Goal: Information Seeking & Learning: Find specific fact

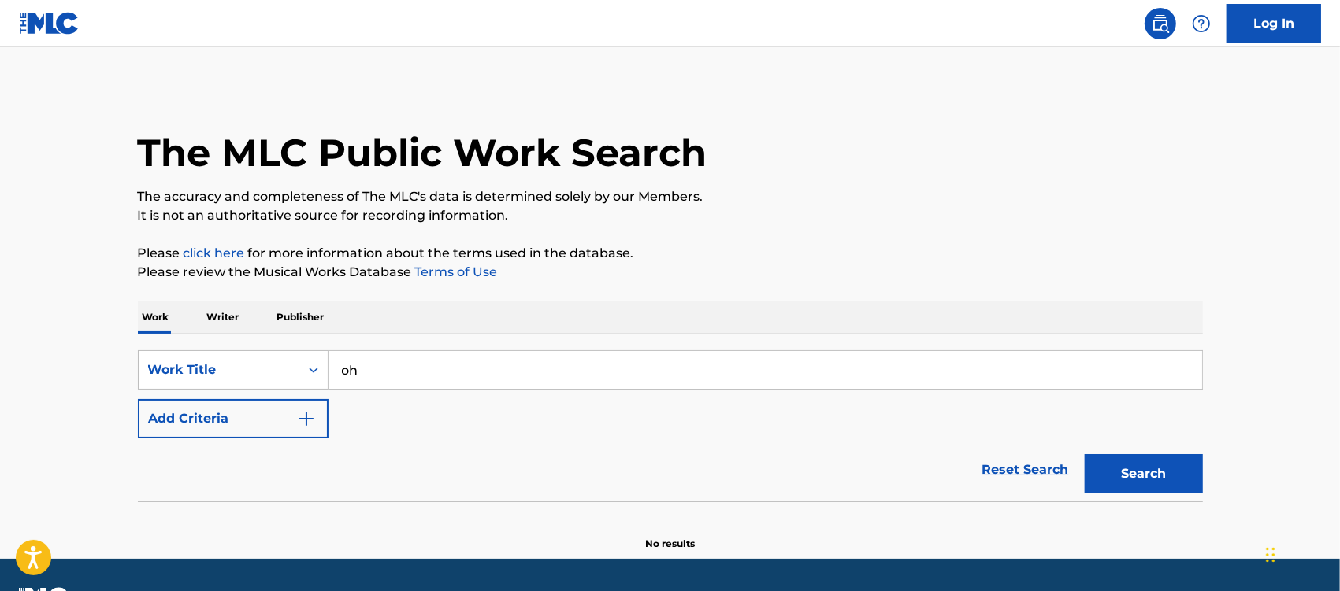
type input "o"
type input "p"
type input "other side"
click at [305, 407] on button "Add Criteria" at bounding box center [233, 418] width 191 height 39
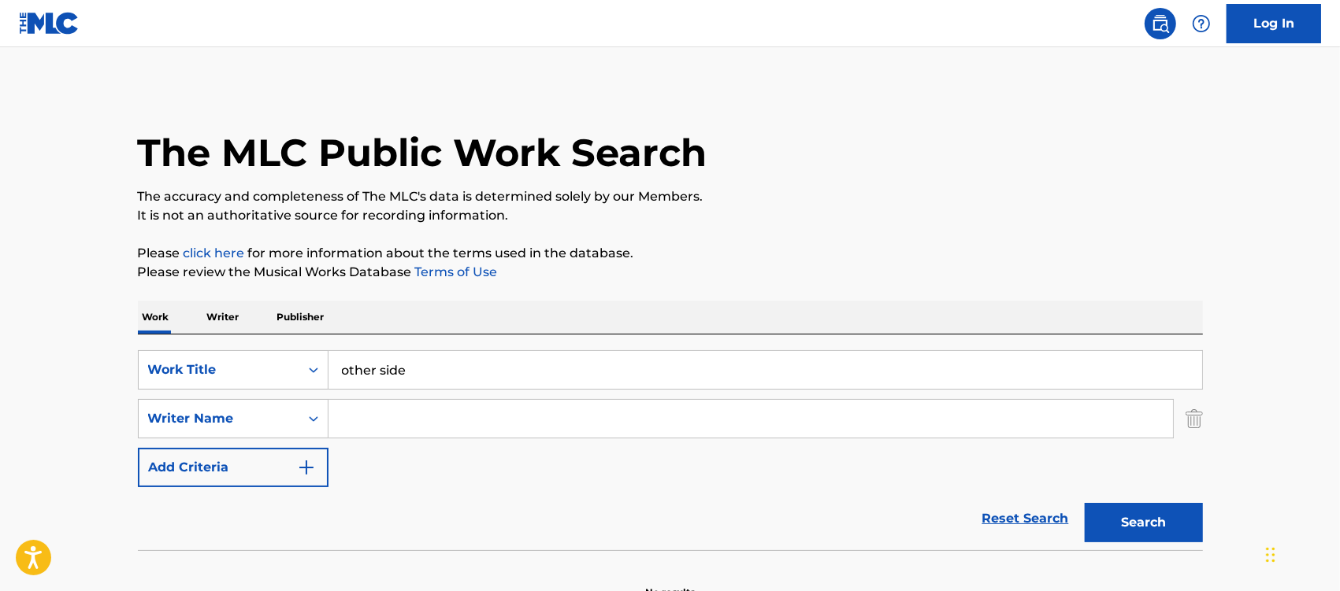
click at [348, 413] on input "Search Form" at bounding box center [750, 419] width 844 height 38
click at [1085, 503] on button "Search" at bounding box center [1144, 522] width 118 height 39
click at [339, 419] on input "[PERSON_NAME]" at bounding box center [750, 419] width 844 height 38
type input "[PERSON_NAME]"
click at [1085, 503] on button "Search" at bounding box center [1144, 522] width 118 height 39
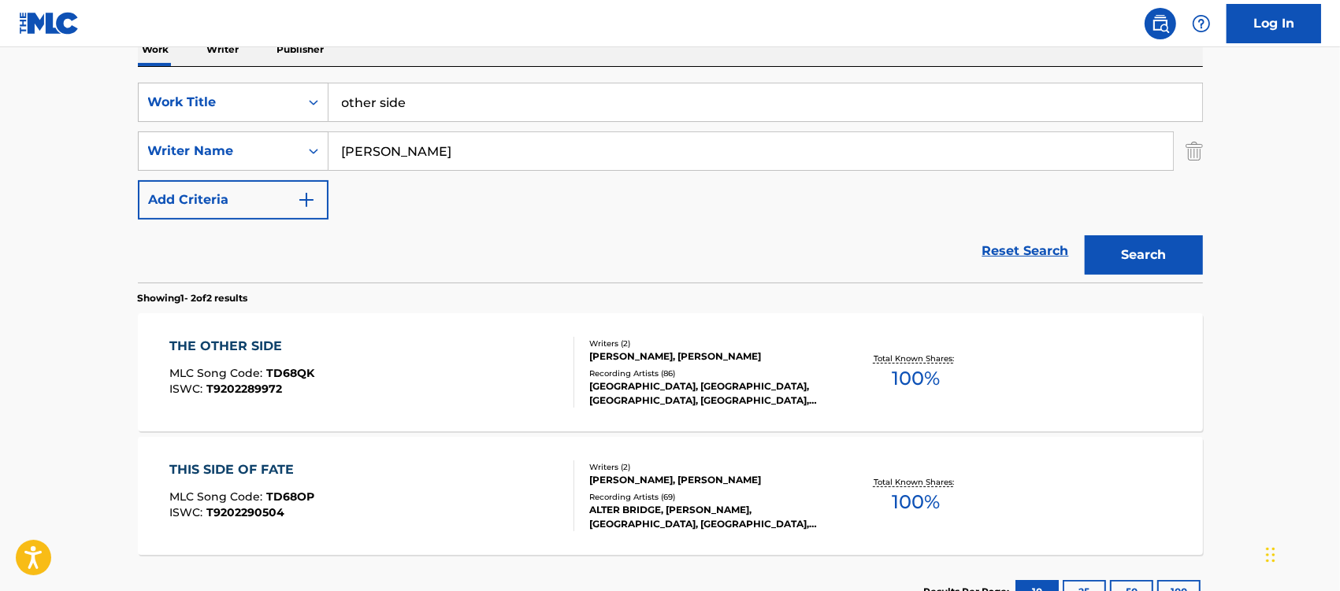
scroll to position [295, 0]
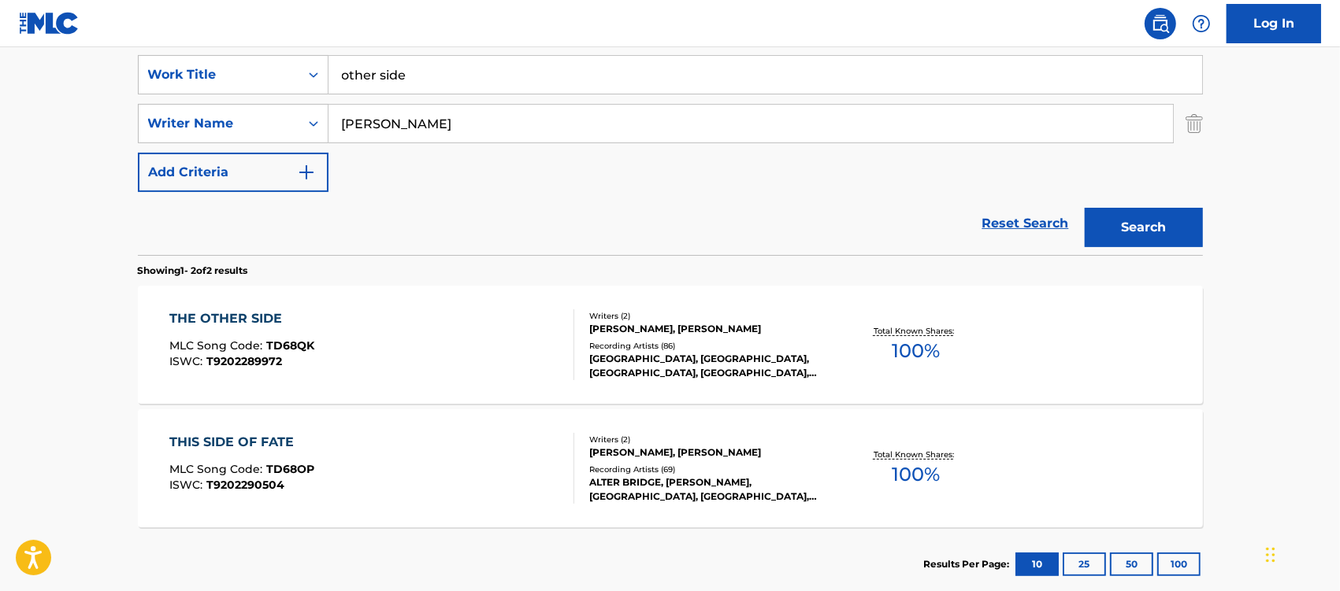
click at [247, 317] on div "THE OTHER SIDE" at bounding box center [241, 319] width 145 height 19
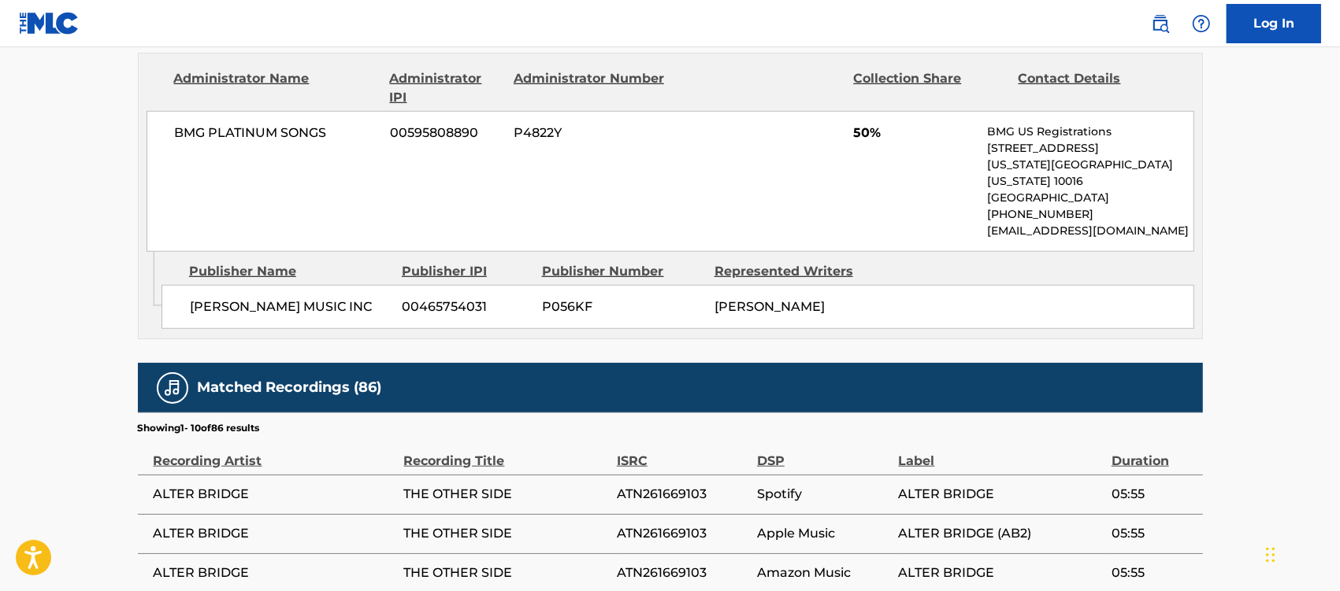
scroll to position [886, 0]
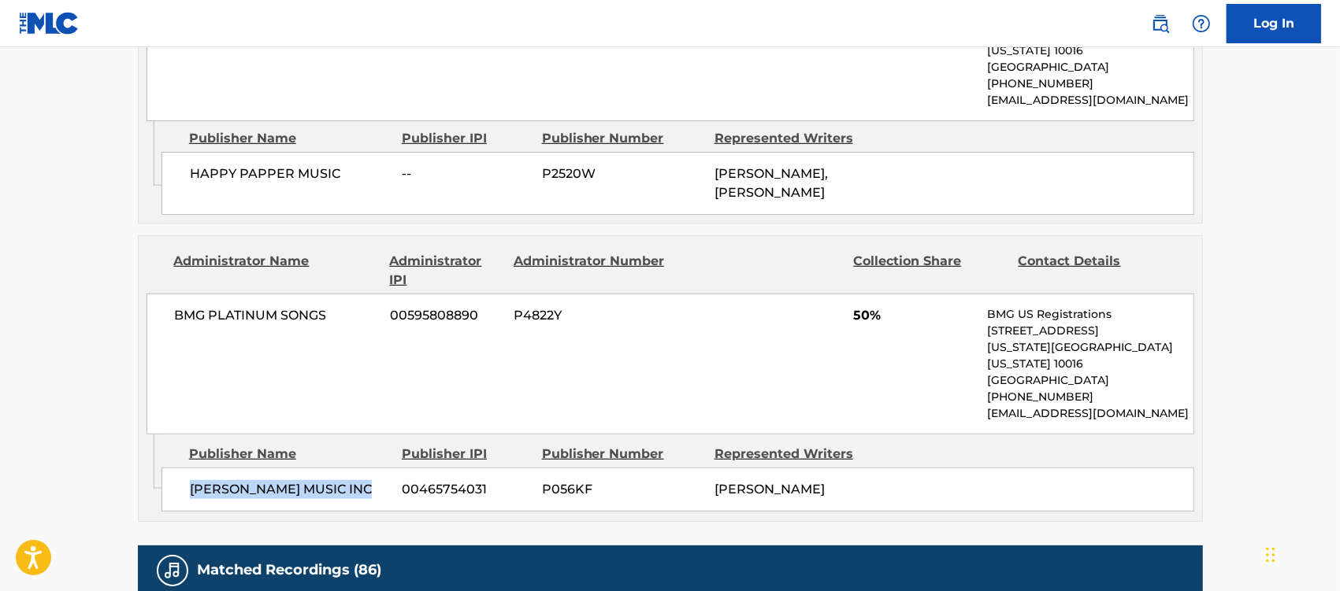
drag, startPoint x: 384, startPoint y: 466, endPoint x: 186, endPoint y: 455, distance: 198.8
click at [186, 468] on div "[PERSON_NAME] MUSIC INC 00465754031 P056KF [PERSON_NAME]" at bounding box center [677, 490] width 1033 height 44
copy span "[PERSON_NAME] MUSIC INC"
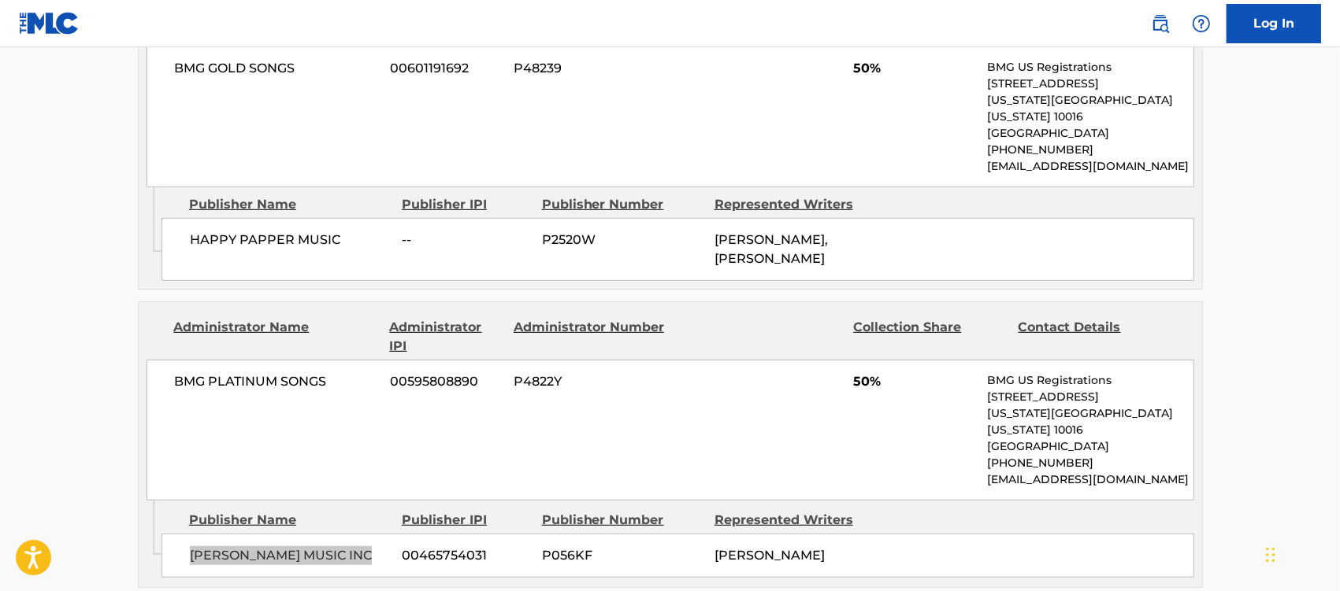
scroll to position [788, 0]
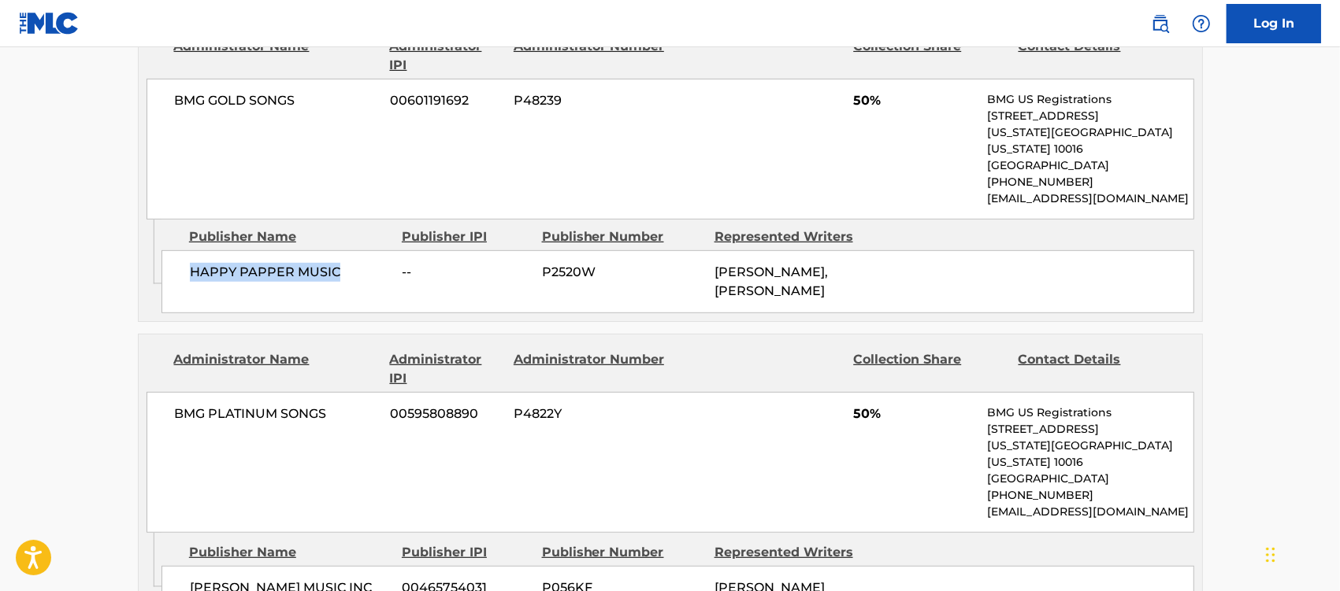
drag, startPoint x: 343, startPoint y: 264, endPoint x: 193, endPoint y: 261, distance: 149.7
click at [193, 263] on span "HAPPY PAPPER MUSIC" at bounding box center [290, 272] width 201 height 19
copy span "HAPPY PAPPER MUSIC"
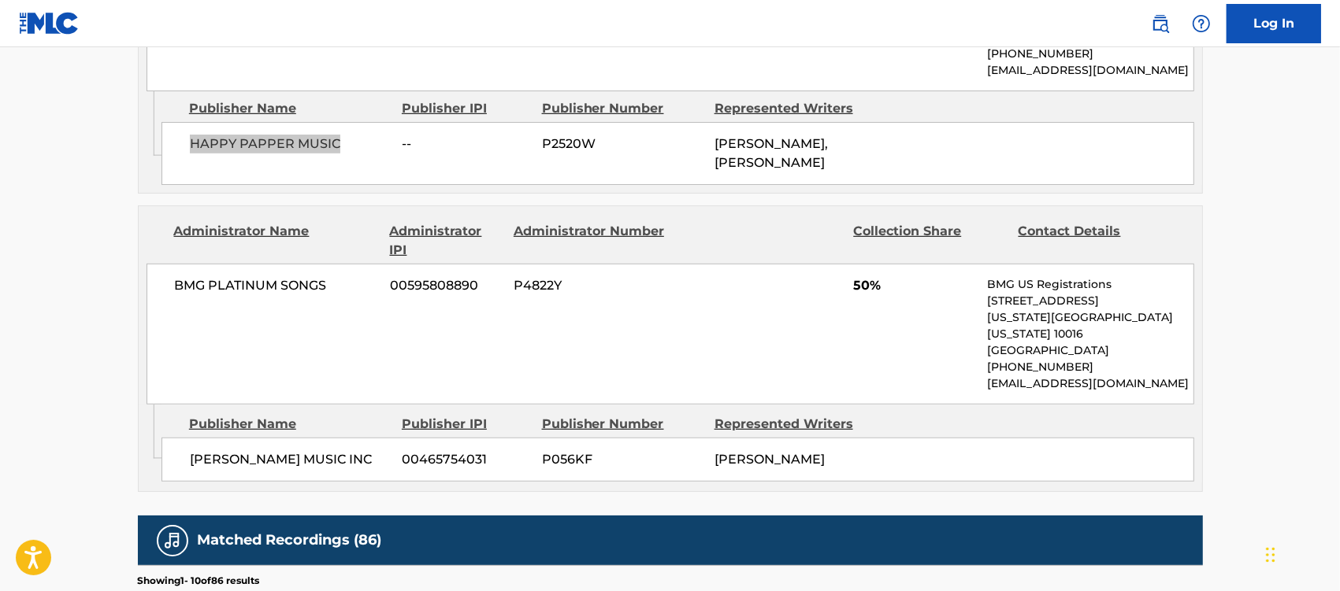
scroll to position [886, 0]
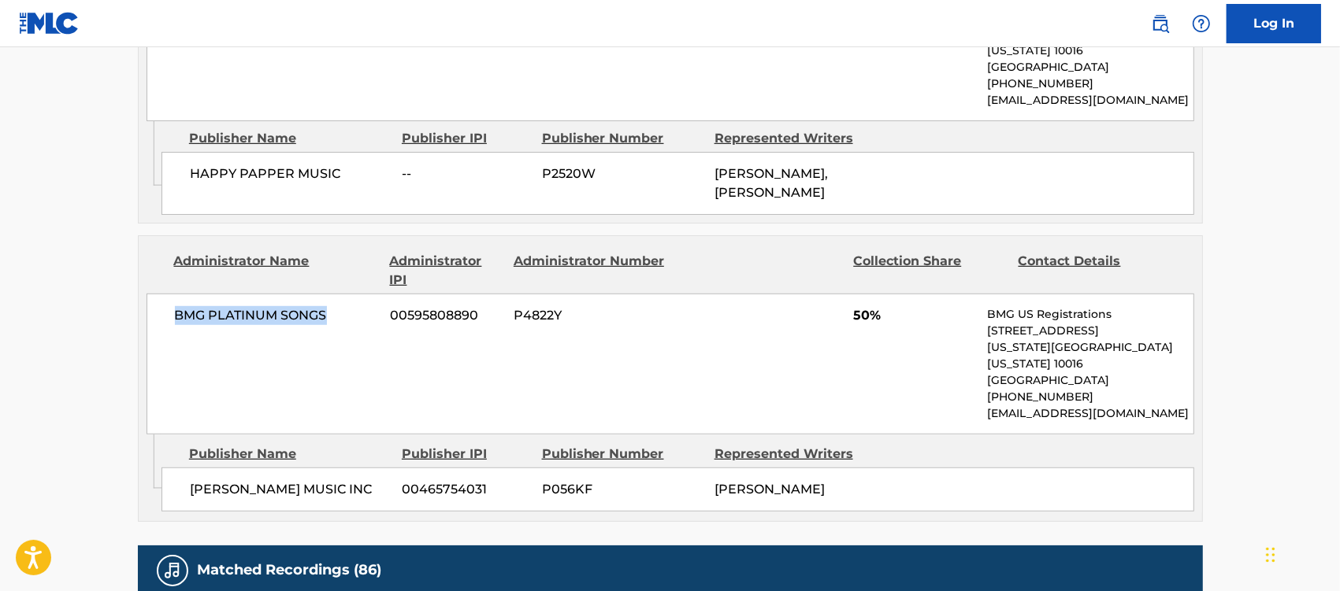
drag, startPoint x: 331, startPoint y: 307, endPoint x: 170, endPoint y: 306, distance: 160.7
click at [170, 306] on div "BMG PLATINUM SONGS 00595808890 P4822Y 50% BMG US Registrations [STREET_ADDRESS]…" at bounding box center [670, 364] width 1048 height 141
copy span "BMG PLATINUM SONGS"
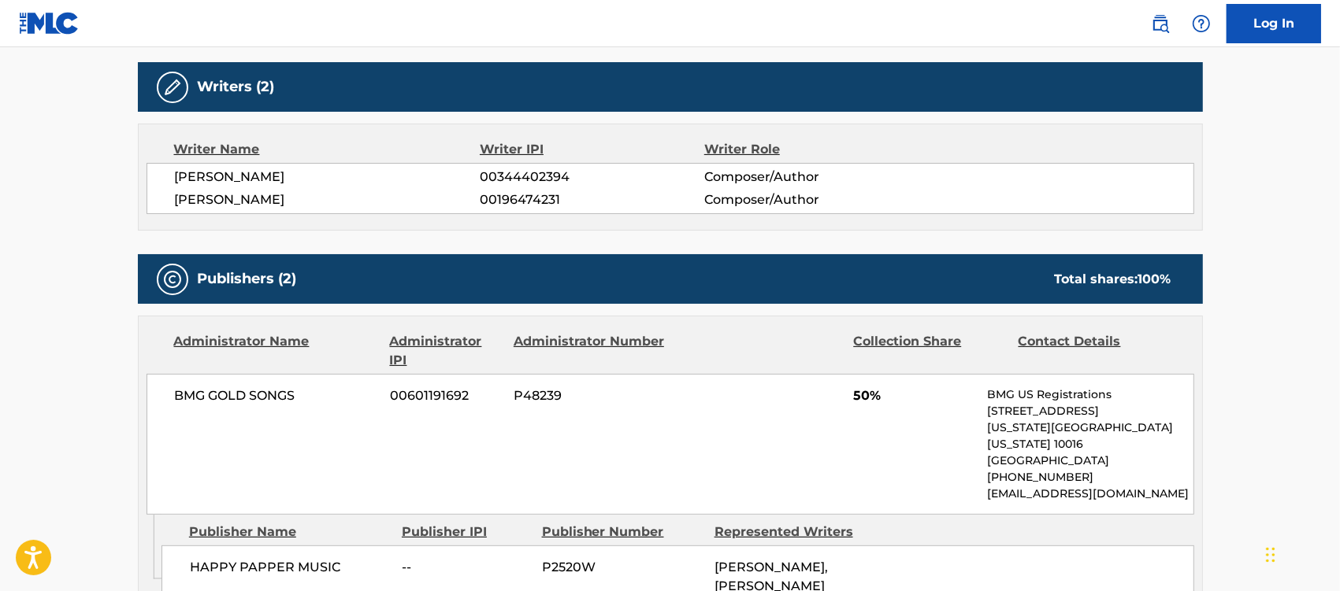
click at [323, 391] on span "BMG GOLD SONGS" at bounding box center [277, 396] width 204 height 19
drag, startPoint x: 284, startPoint y: 402, endPoint x: 163, endPoint y: 410, distance: 120.7
click at [163, 410] on div "BMG GOLD SONGS 00601191692 P48239 50% BMG US Registrations [STREET_ADDRESS][US_…" at bounding box center [670, 444] width 1048 height 141
copy span "BMG GOLD SONGS"
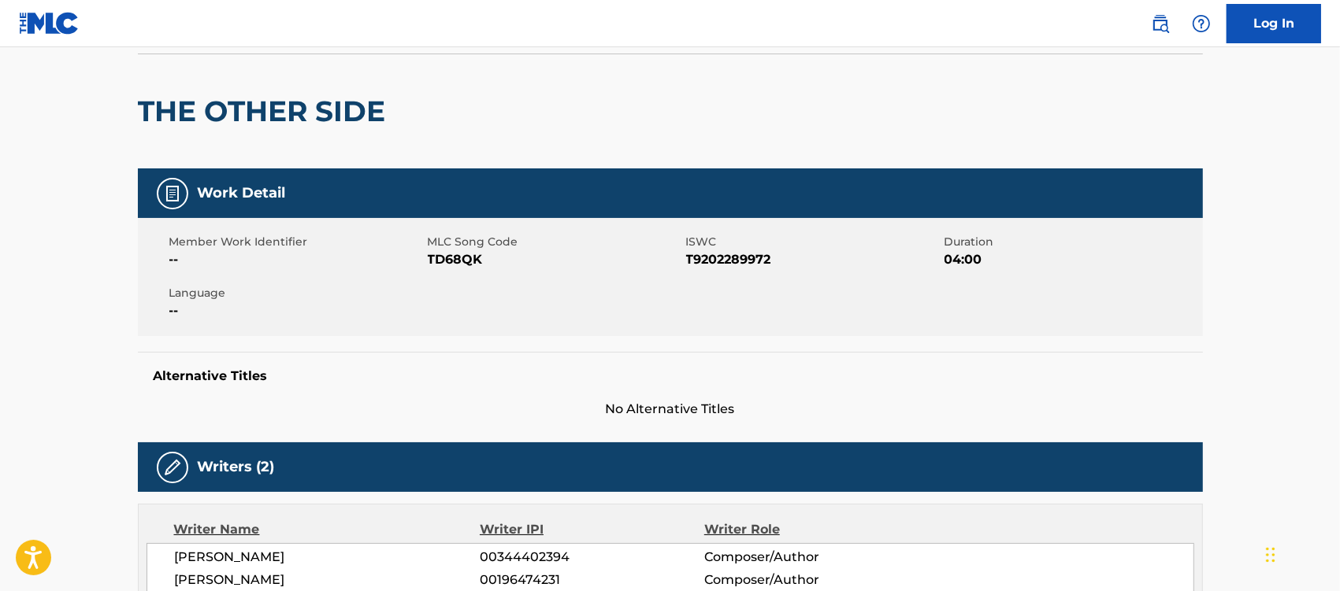
scroll to position [98, 0]
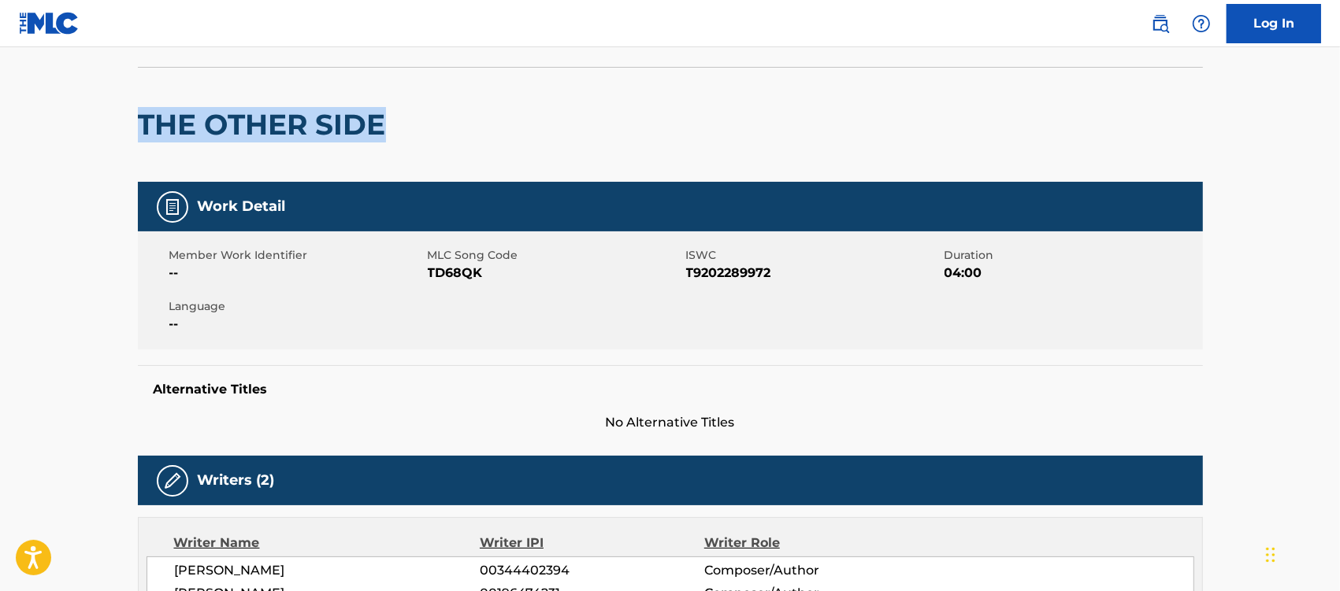
drag, startPoint x: 394, startPoint y: 128, endPoint x: 144, endPoint y: 123, distance: 249.7
click at [144, 123] on div "THE OTHER SIDE" at bounding box center [670, 124] width 1065 height 115
copy h2 "THE OTHER SIDE"
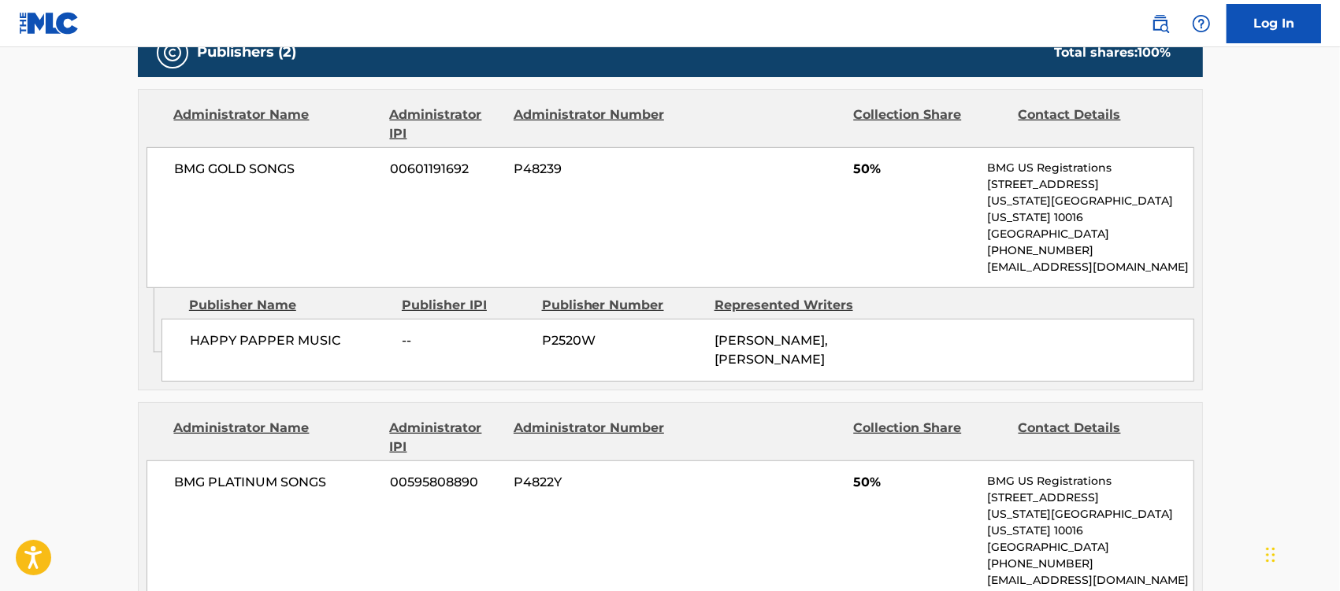
scroll to position [689, 0]
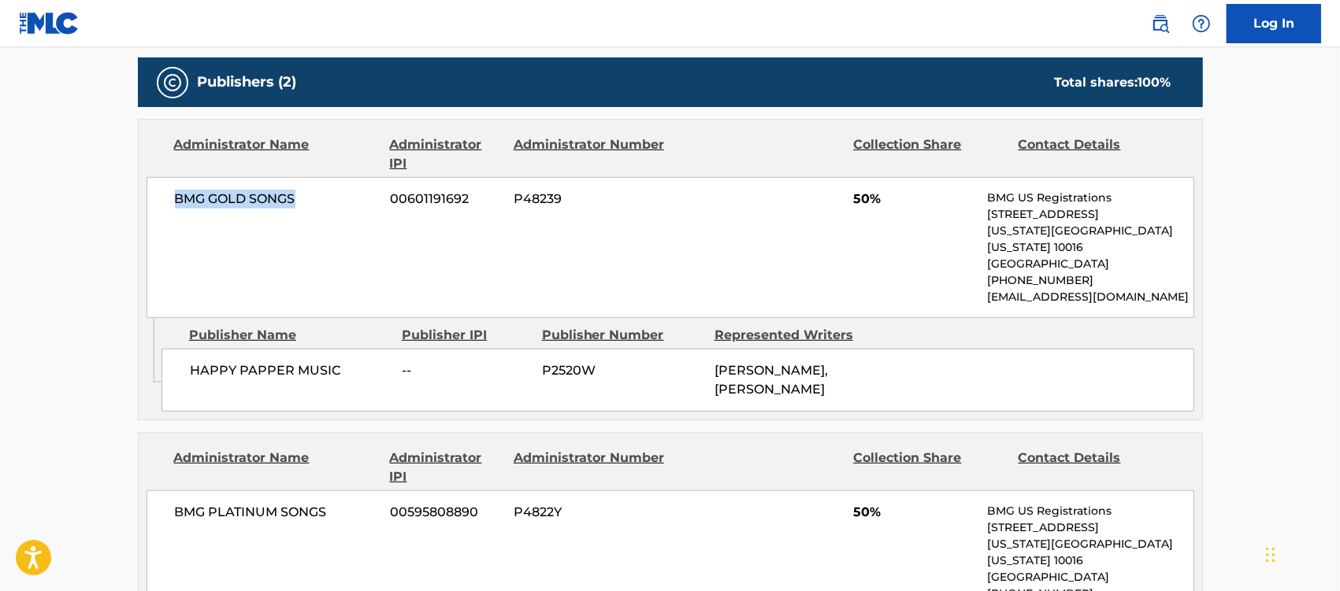
drag, startPoint x: 313, startPoint y: 209, endPoint x: 165, endPoint y: 202, distance: 148.2
click at [165, 202] on div "BMG GOLD SONGS 00601191692 P48239 50% BMG US Registrations [STREET_ADDRESS][US_…" at bounding box center [670, 247] width 1048 height 141
copy span "BMG GOLD SONGS"
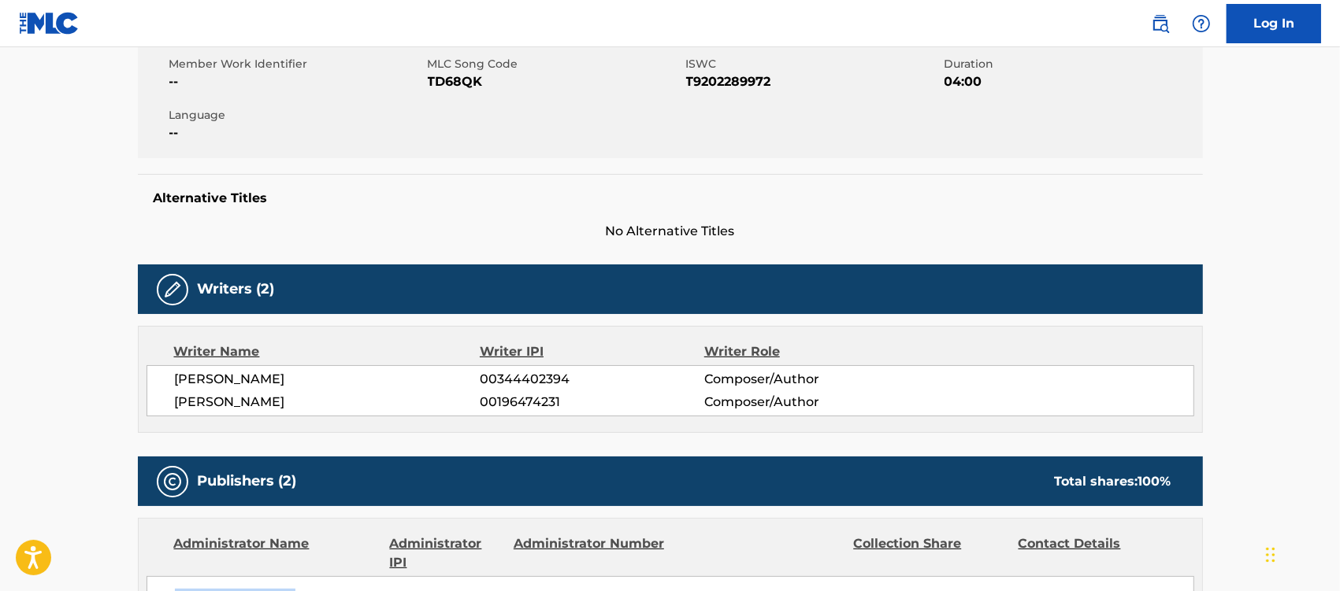
scroll to position [0, 0]
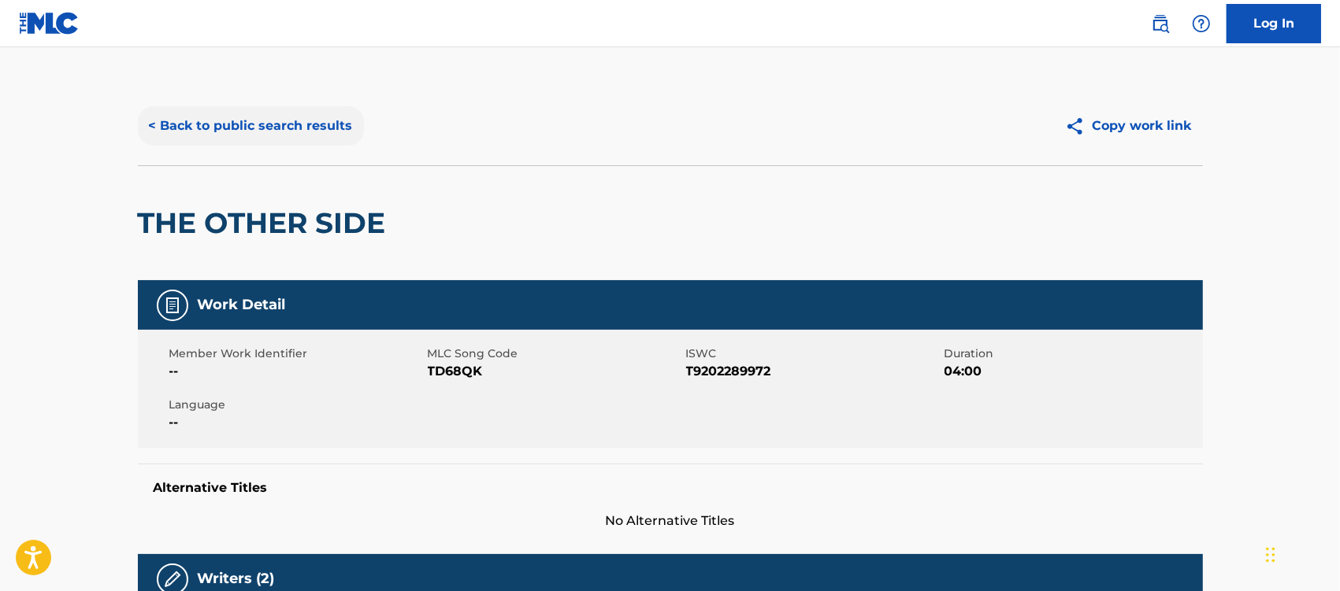
click at [297, 128] on button "< Back to public search results" at bounding box center [251, 125] width 226 height 39
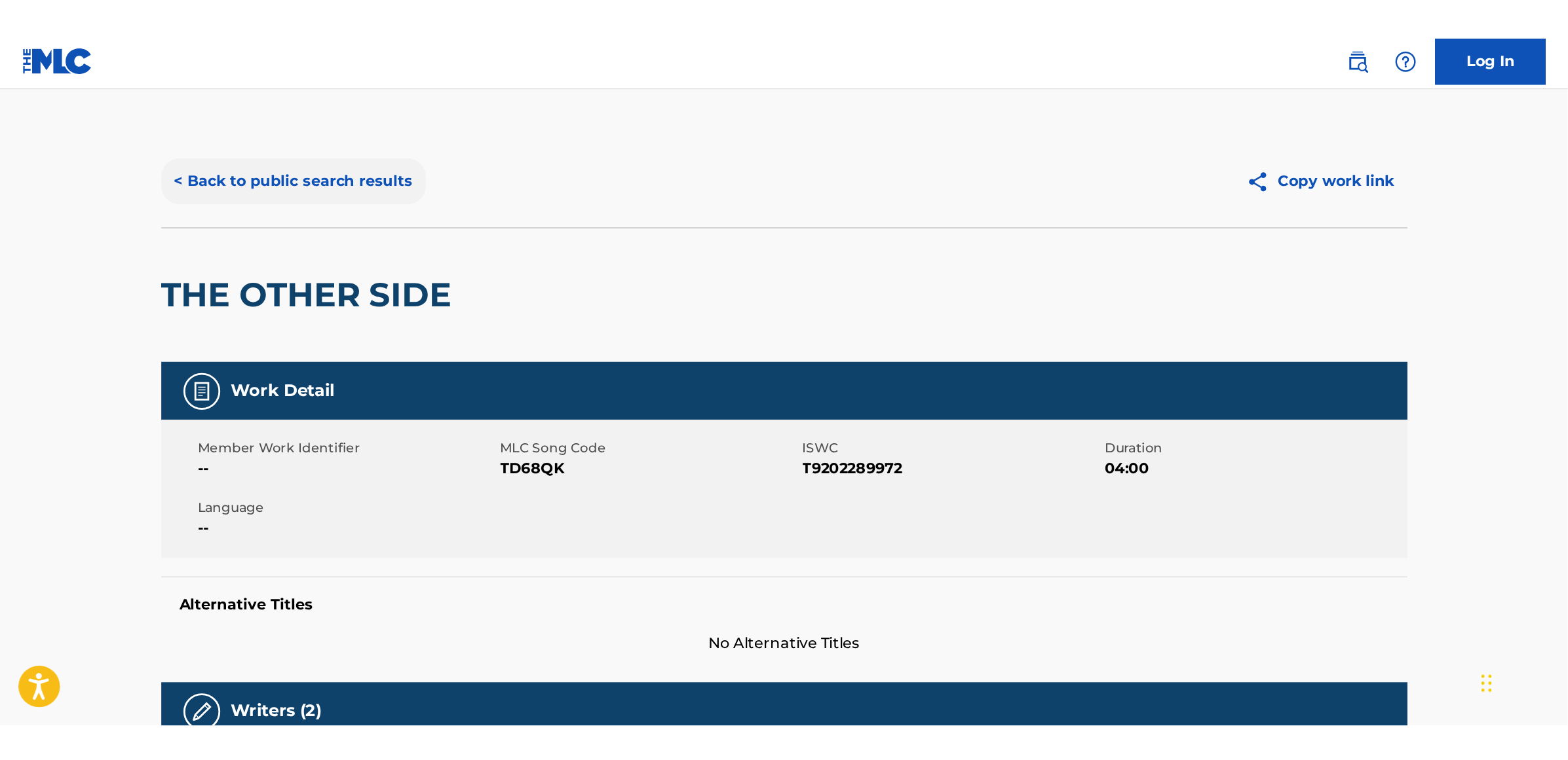
scroll to position [245, 0]
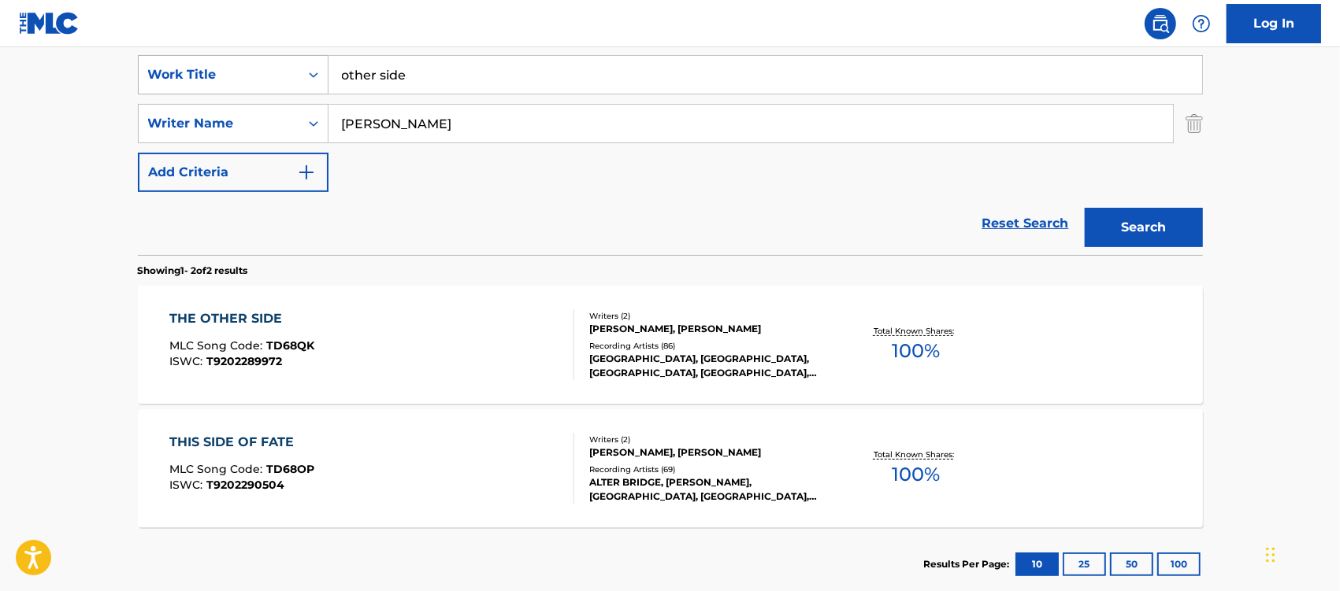
drag, startPoint x: 395, startPoint y: 77, endPoint x: 276, endPoint y: 77, distance: 118.9
click at [276, 77] on div "SearchWithCriteria3062cd81-2a7c-4e01-ba0d-1750229c765e Work Title other side" at bounding box center [670, 74] width 1065 height 39
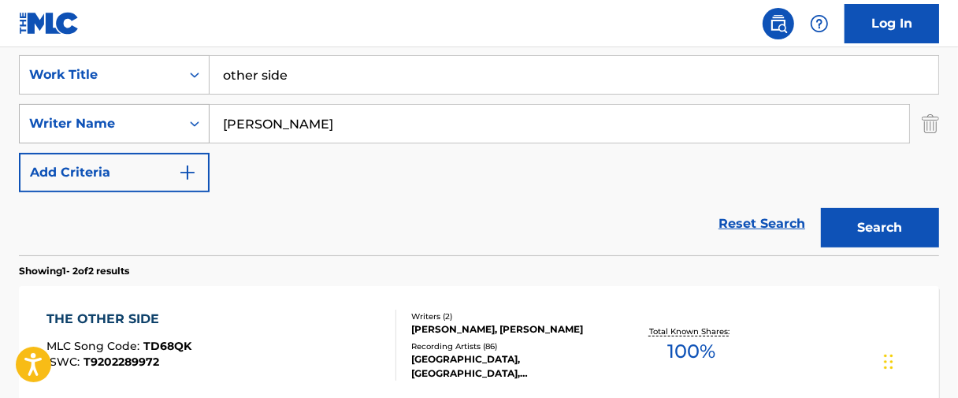
drag, startPoint x: 324, startPoint y: 131, endPoint x: 173, endPoint y: 132, distance: 151.2
click at [173, 132] on div "SearchWithCriteriad865454a-863b-4859-9088-b2f073f4cd41 Writer Name [PERSON_NAME]" at bounding box center [479, 123] width 920 height 39
paste input "Habershon"
type input "Habershon"
drag, startPoint x: 324, startPoint y: 80, endPoint x: 113, endPoint y: 80, distance: 211.9
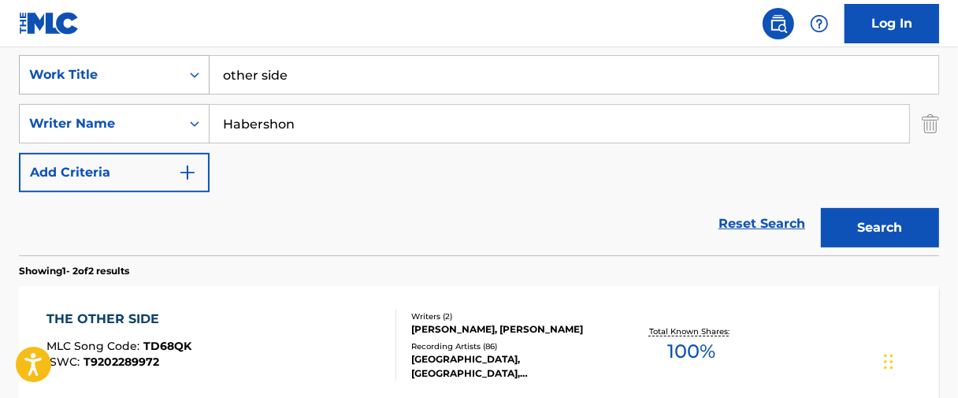
click at [113, 80] on div "SearchWithCriteria3062cd81-2a7c-4e01-ba0d-1750229c765e Work Title other side" at bounding box center [479, 74] width 920 height 39
type input "may the circle be unbroken"
click at [821, 208] on button "Search" at bounding box center [880, 227] width 118 height 39
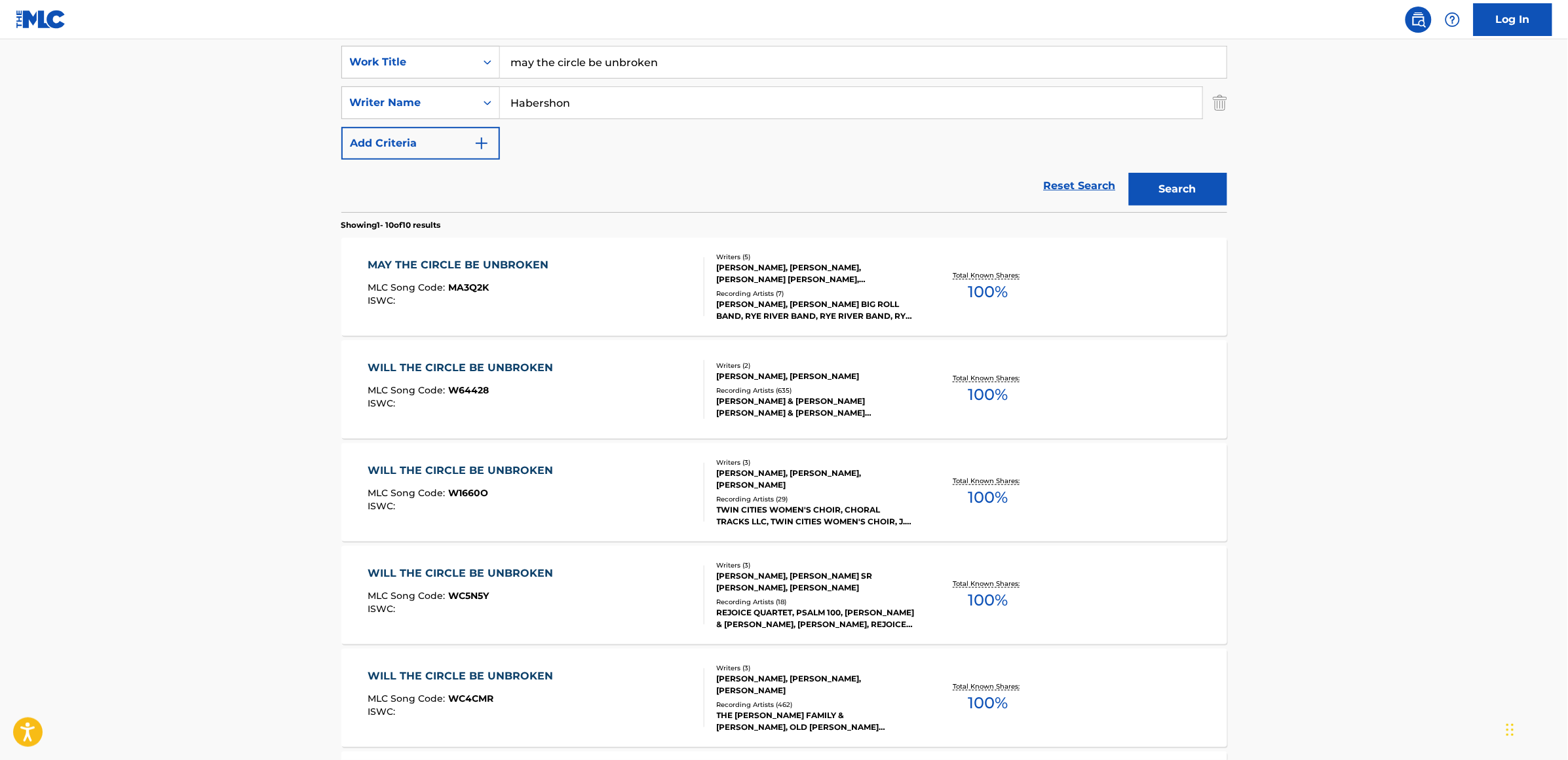
click at [464, 258] on div "MAY THE CIRCLE BE UNBROKEN" at bounding box center [461, 265] width 187 height 16
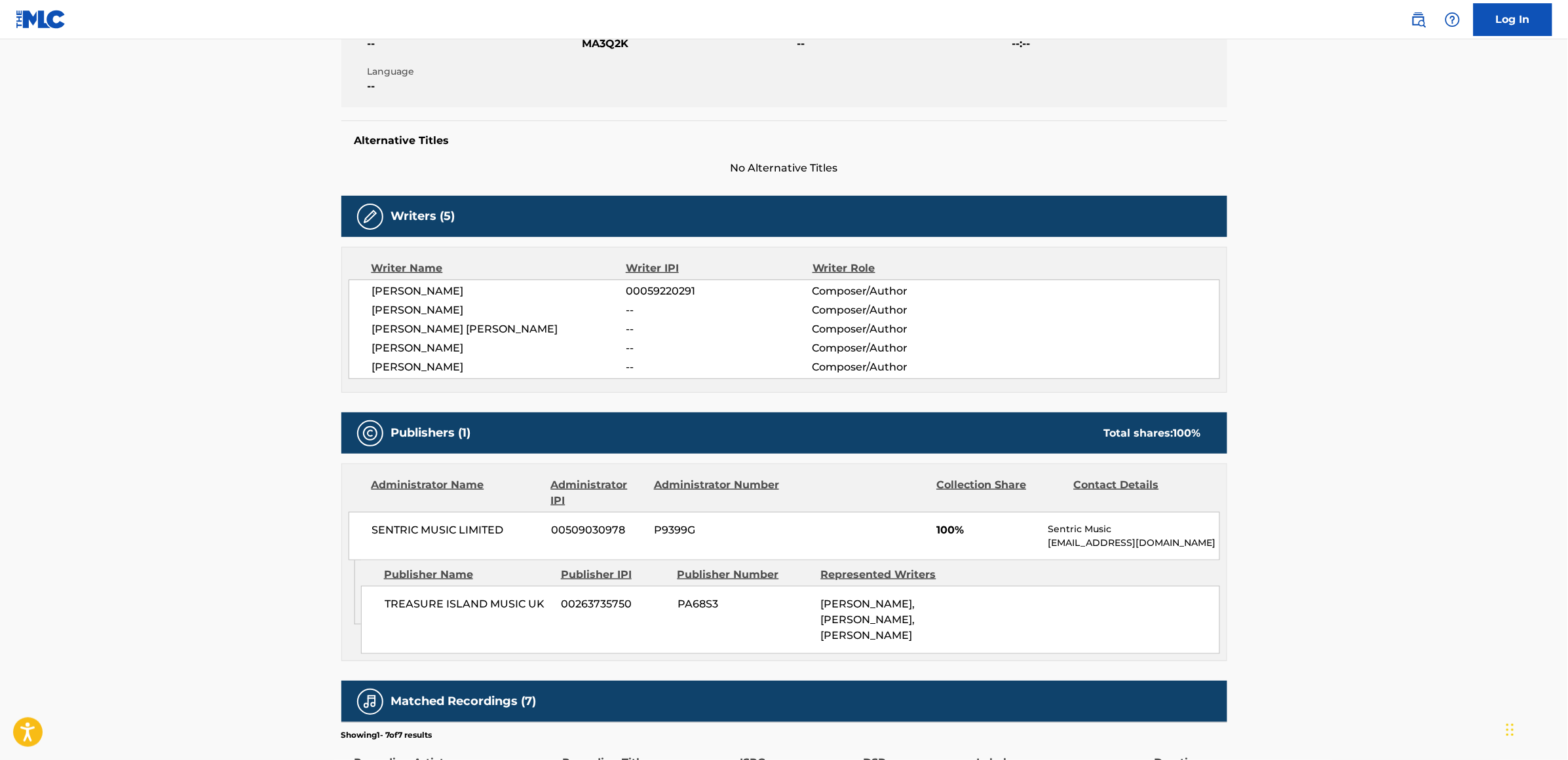
scroll to position [328, 0]
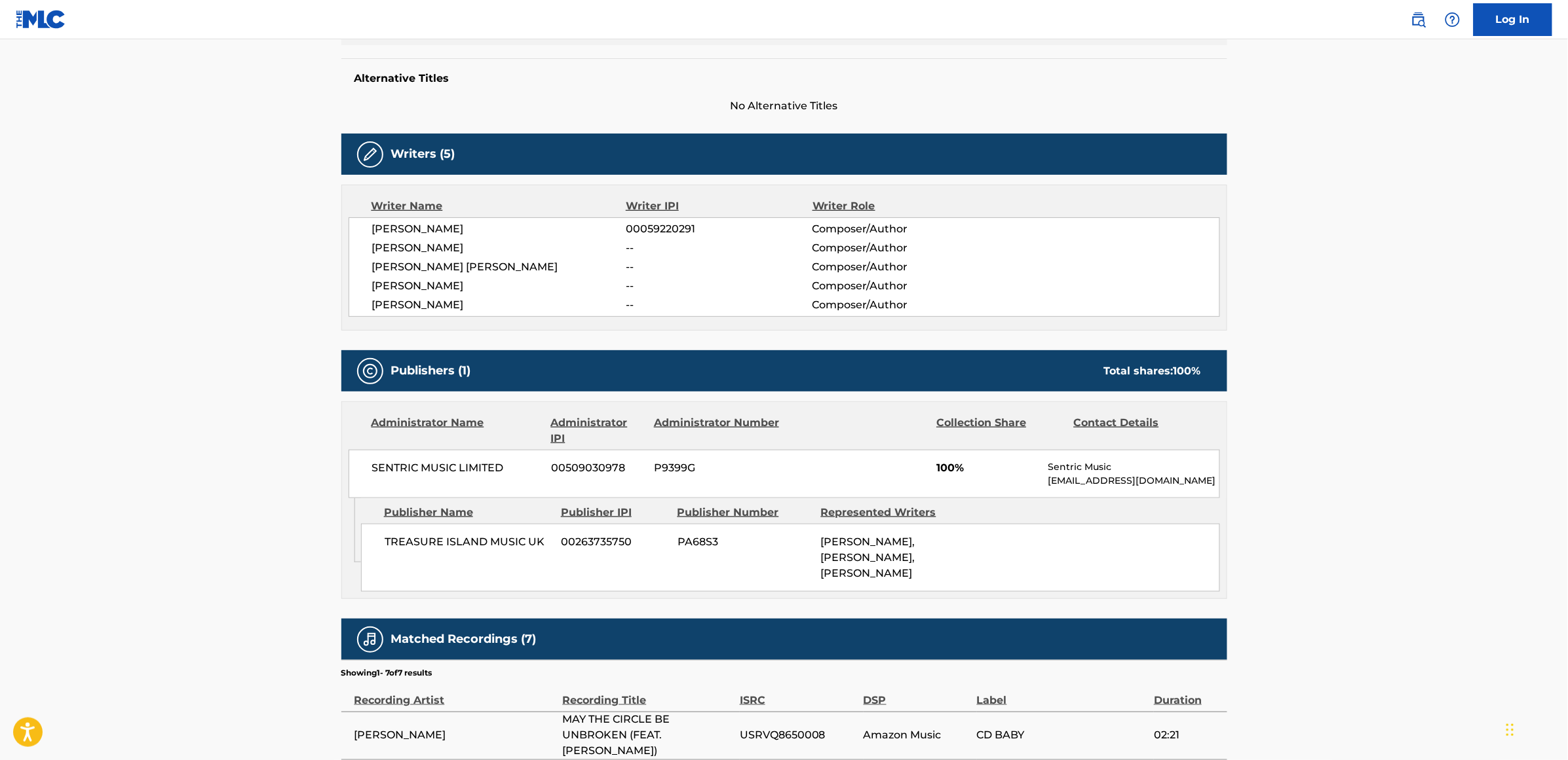
scroll to position [245, 0]
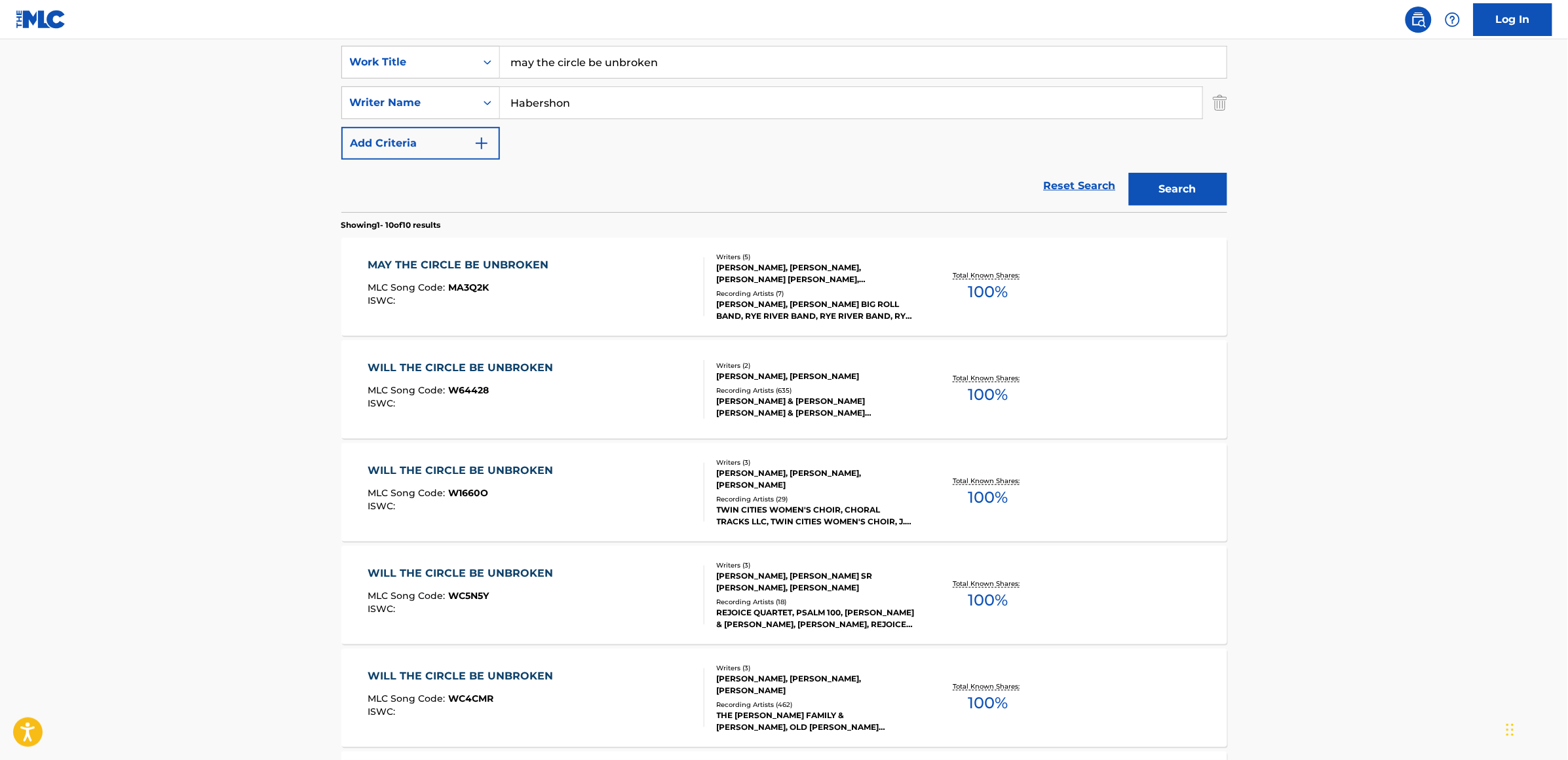
click at [449, 368] on div "WILL THE CIRCLE BE UNBROKEN" at bounding box center [463, 368] width 192 height 16
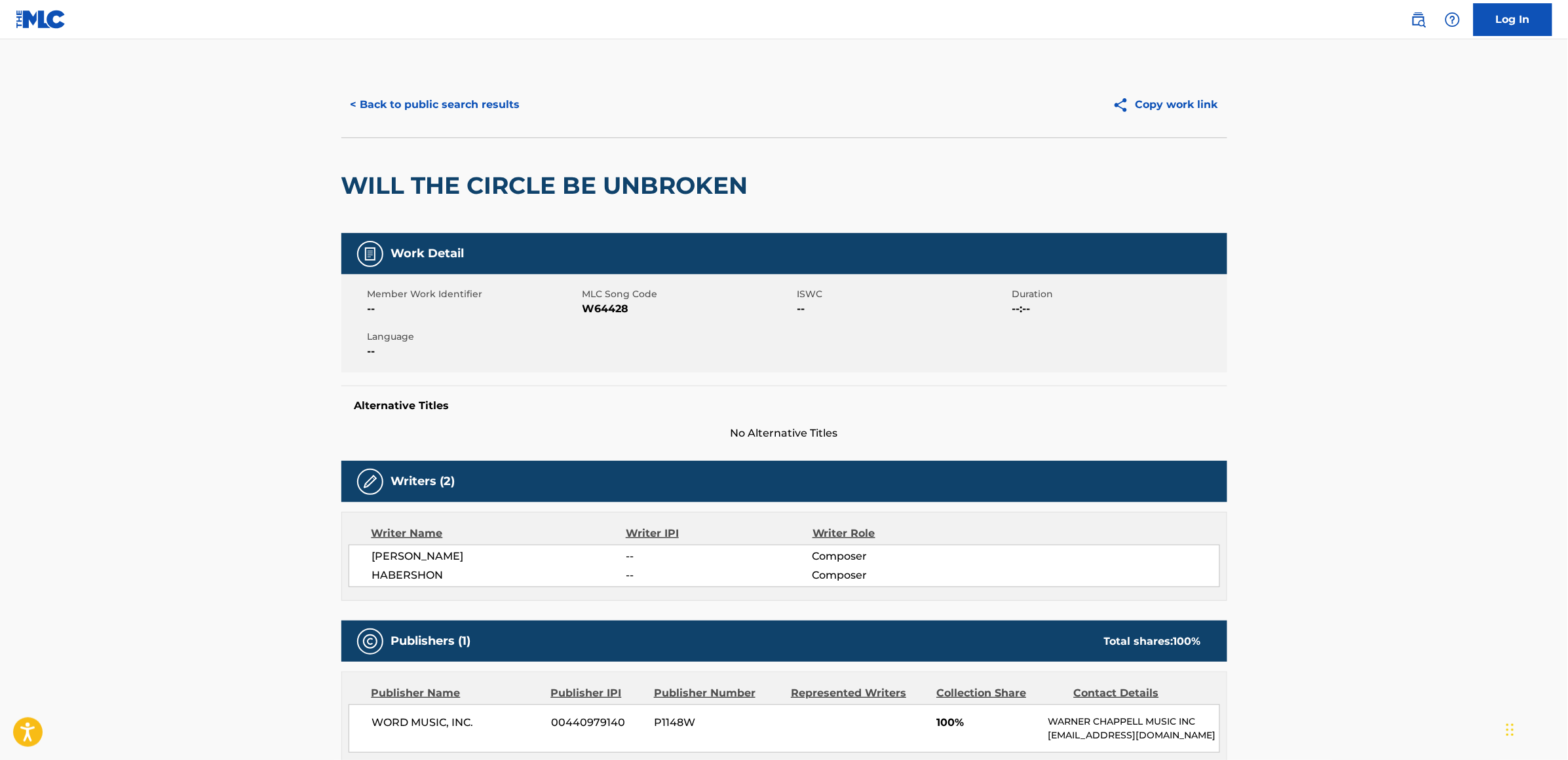
scroll to position [328, 0]
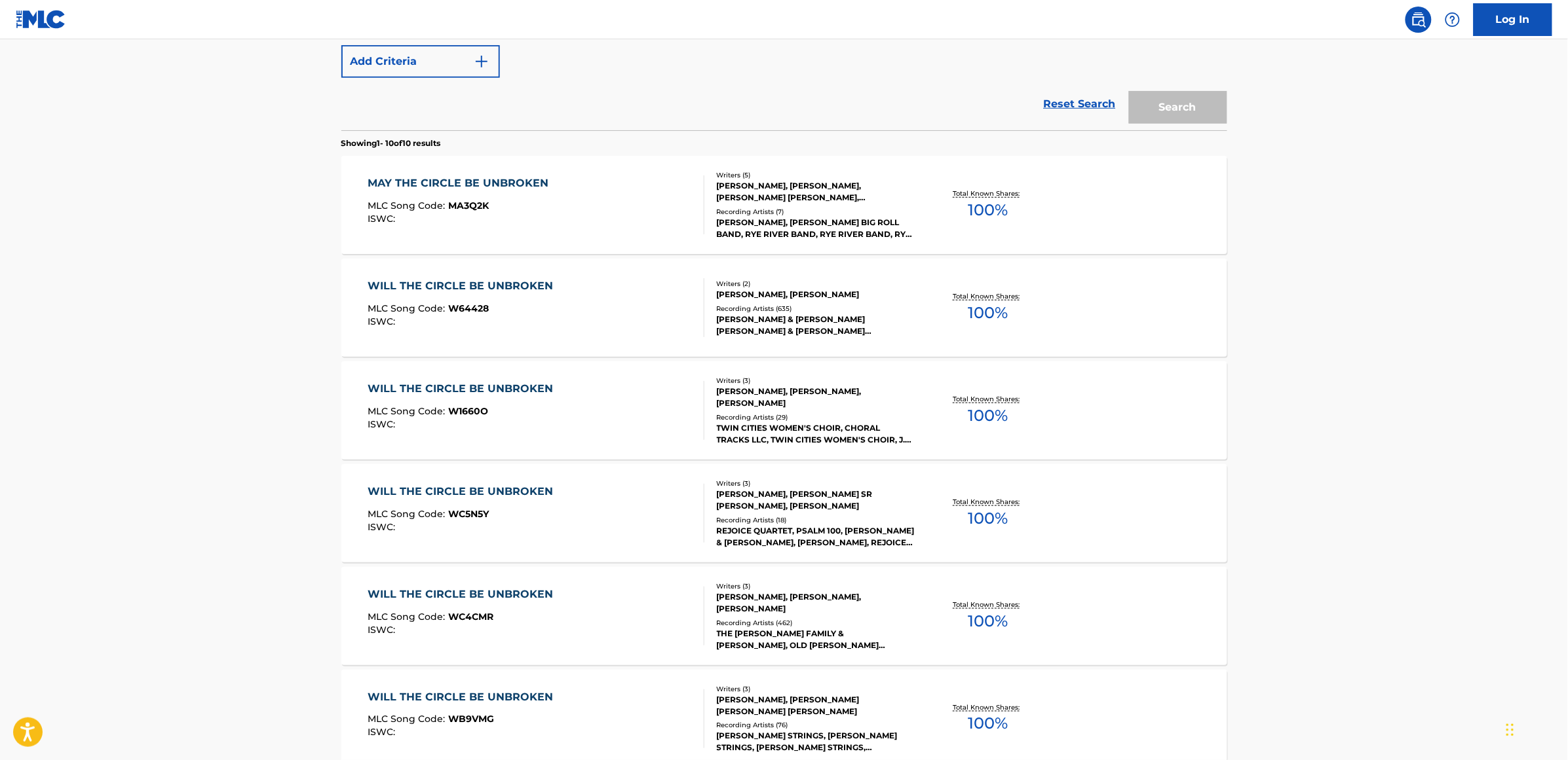
scroll to position [245, 0]
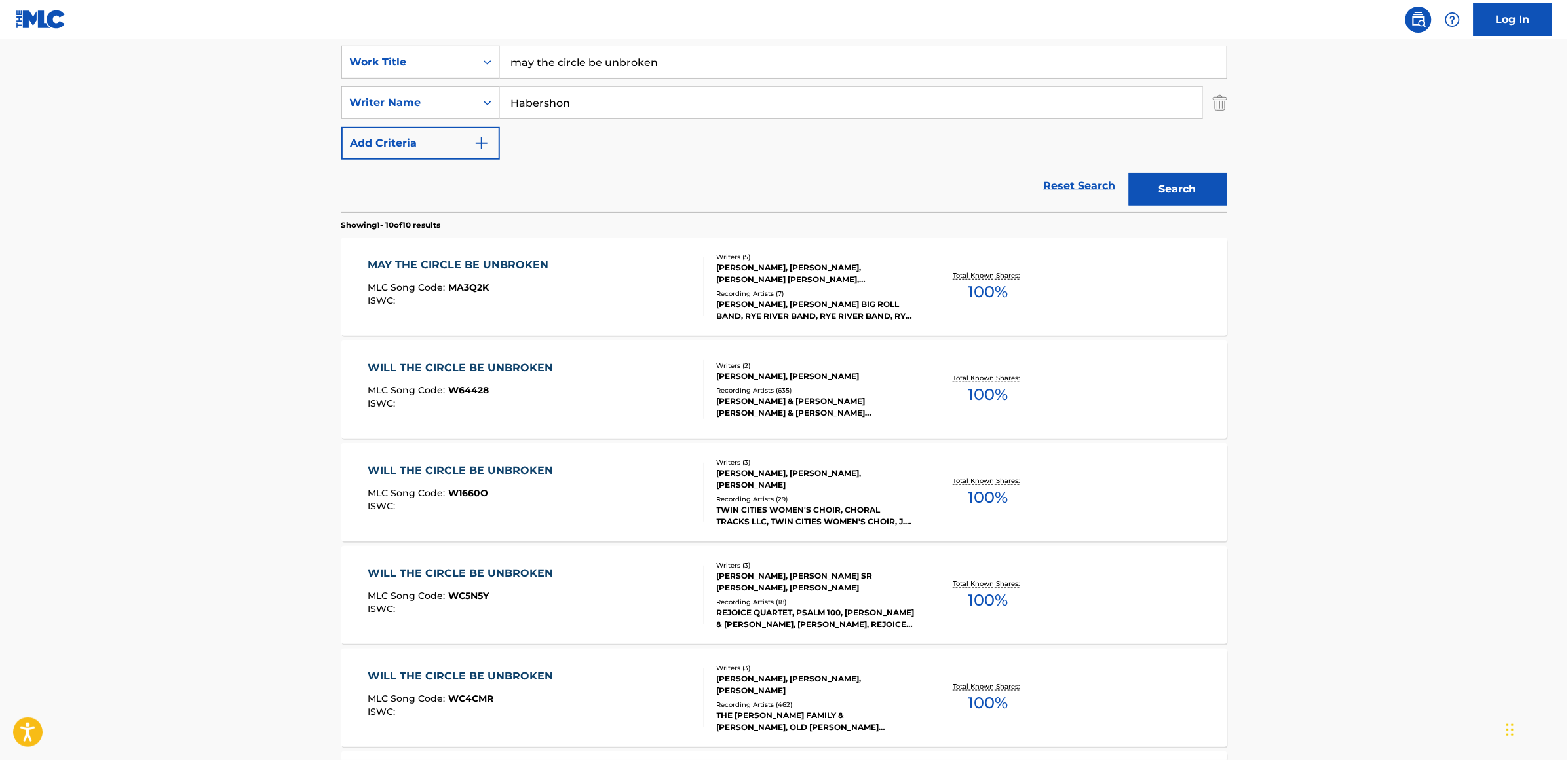
click at [517, 491] on div "WILL THE CIRCLE BE UNBROKEN MLC Song Code : WC4CMR ISWC : Writers ( 3 ) [PERSON…" at bounding box center [784, 698] width 886 height 98
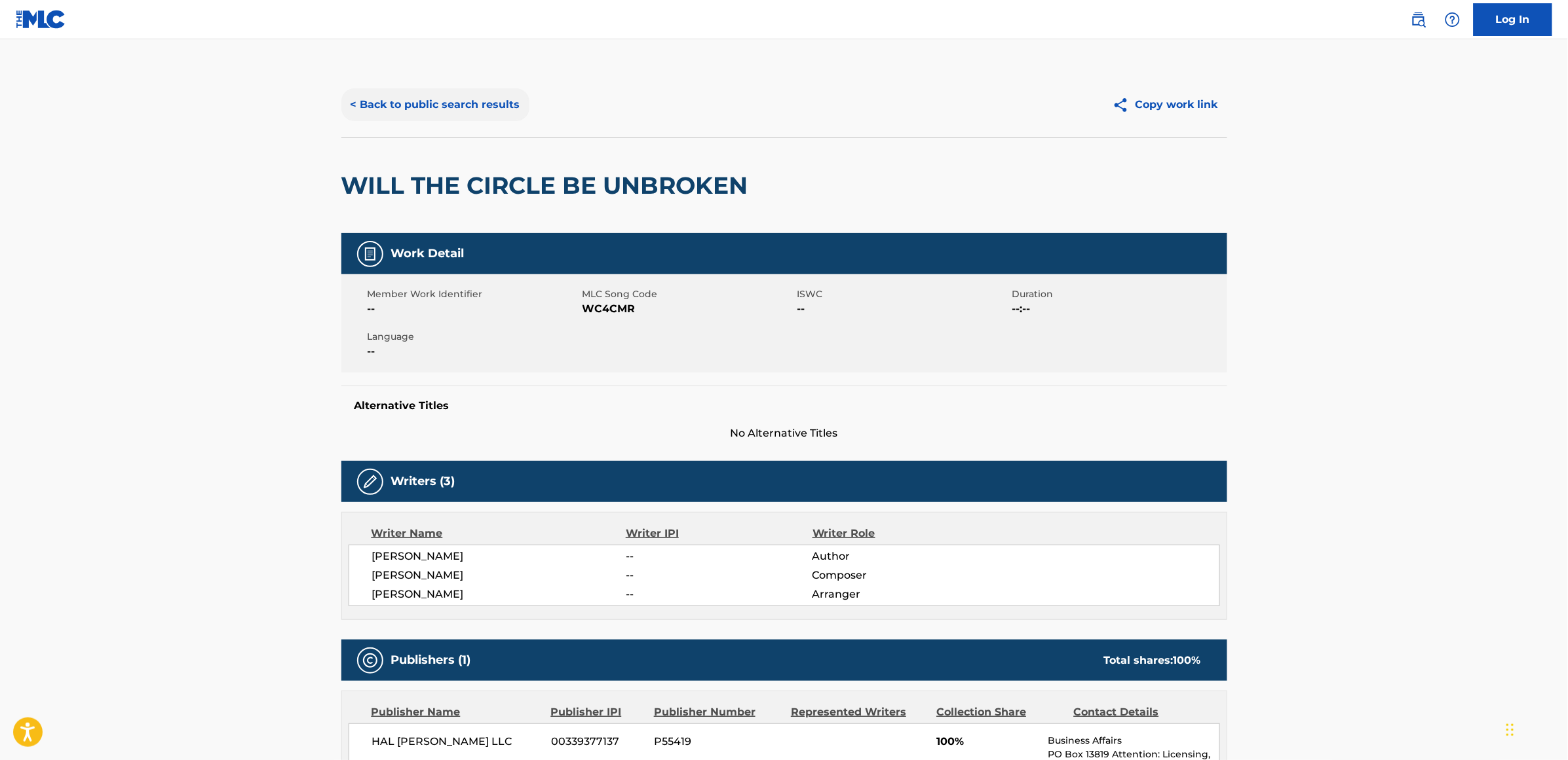
click at [439, 103] on button "< Back to public search results" at bounding box center [435, 104] width 188 height 32
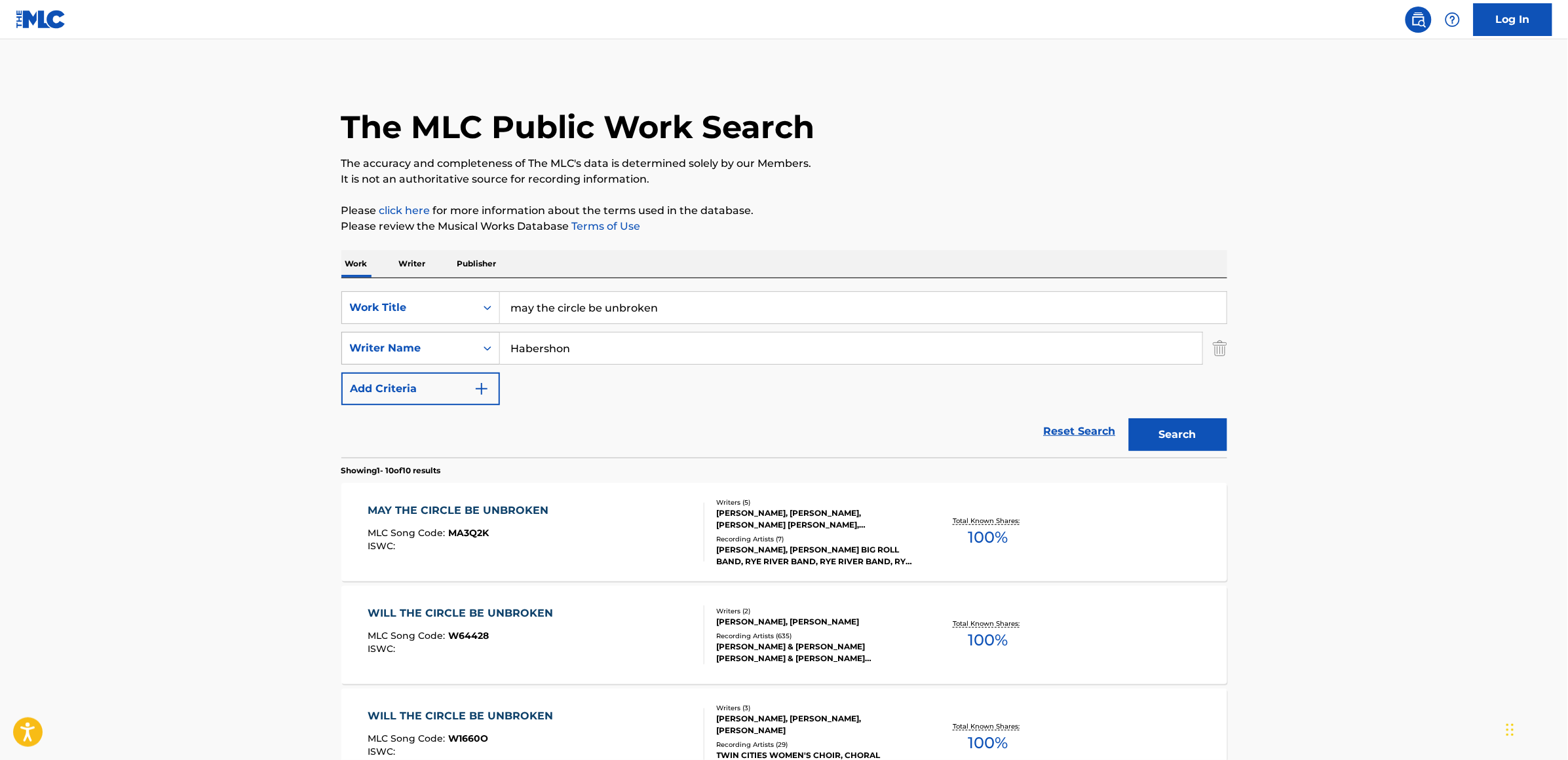
drag, startPoint x: 576, startPoint y: 354, endPoint x: 473, endPoint y: 357, distance: 103.0
click at [473, 357] on div "SearchWithCriteriad865454a-863b-4859-9088-b2f073f4cd41 Writer Name [PERSON_NAME]" at bounding box center [784, 348] width 886 height 32
type input "[PERSON_NAME]"
click at [1114, 418] on button "Search" at bounding box center [1178, 434] width 98 height 32
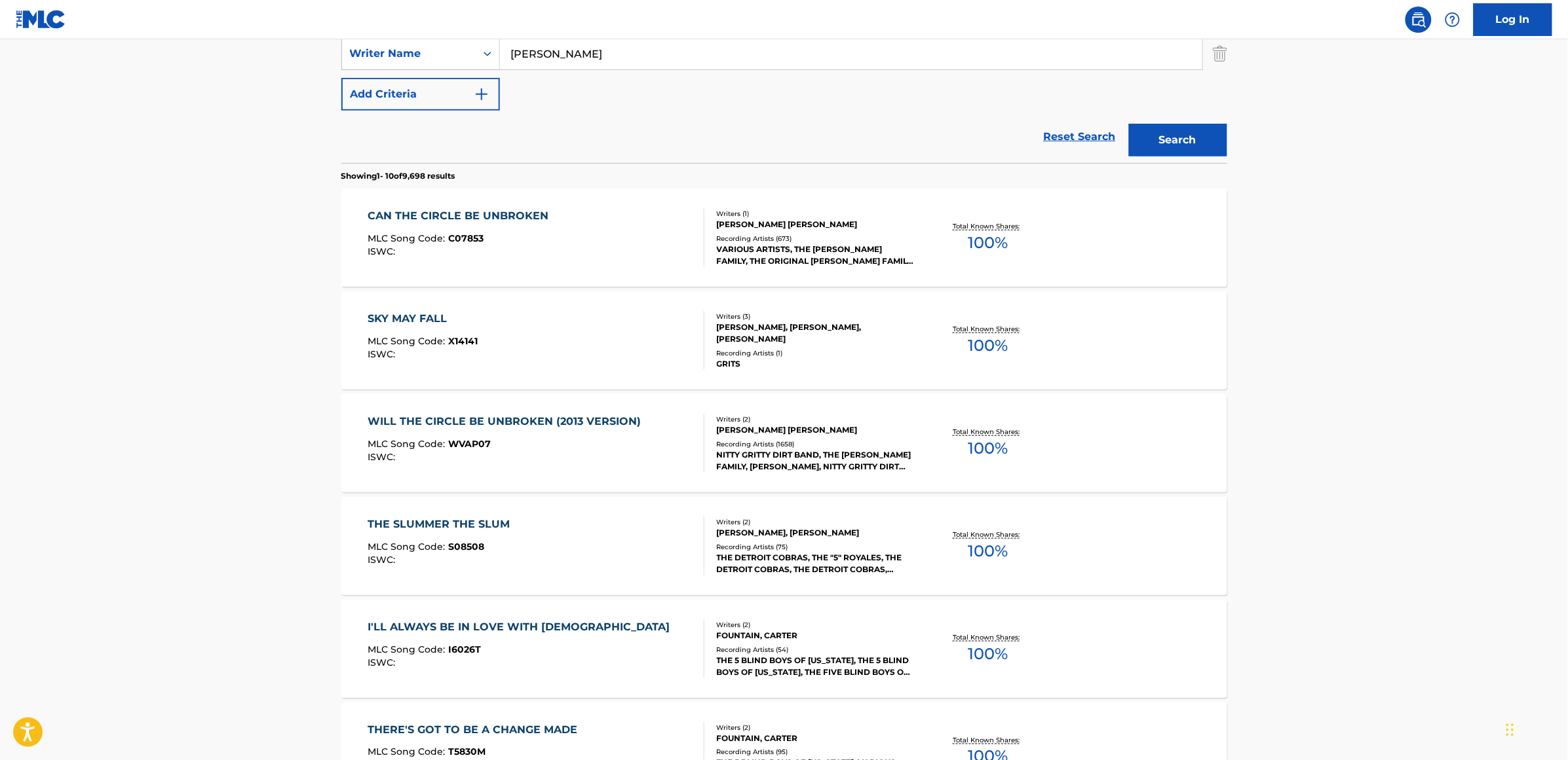
scroll to position [328, 0]
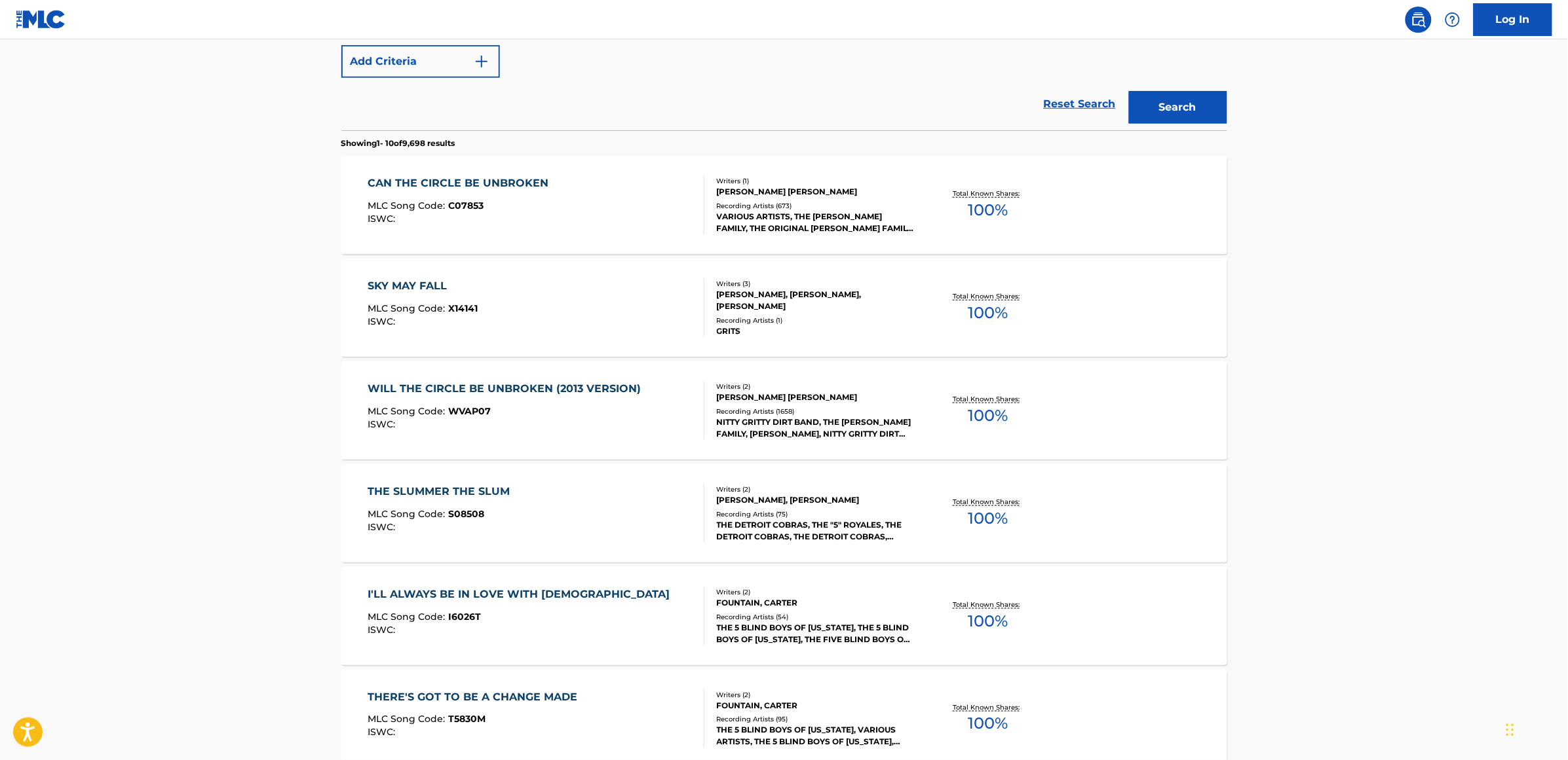
click at [568, 390] on div "WILL THE CIRCLE BE UNBROKEN (2013 VERSION)" at bounding box center [507, 388] width 279 height 16
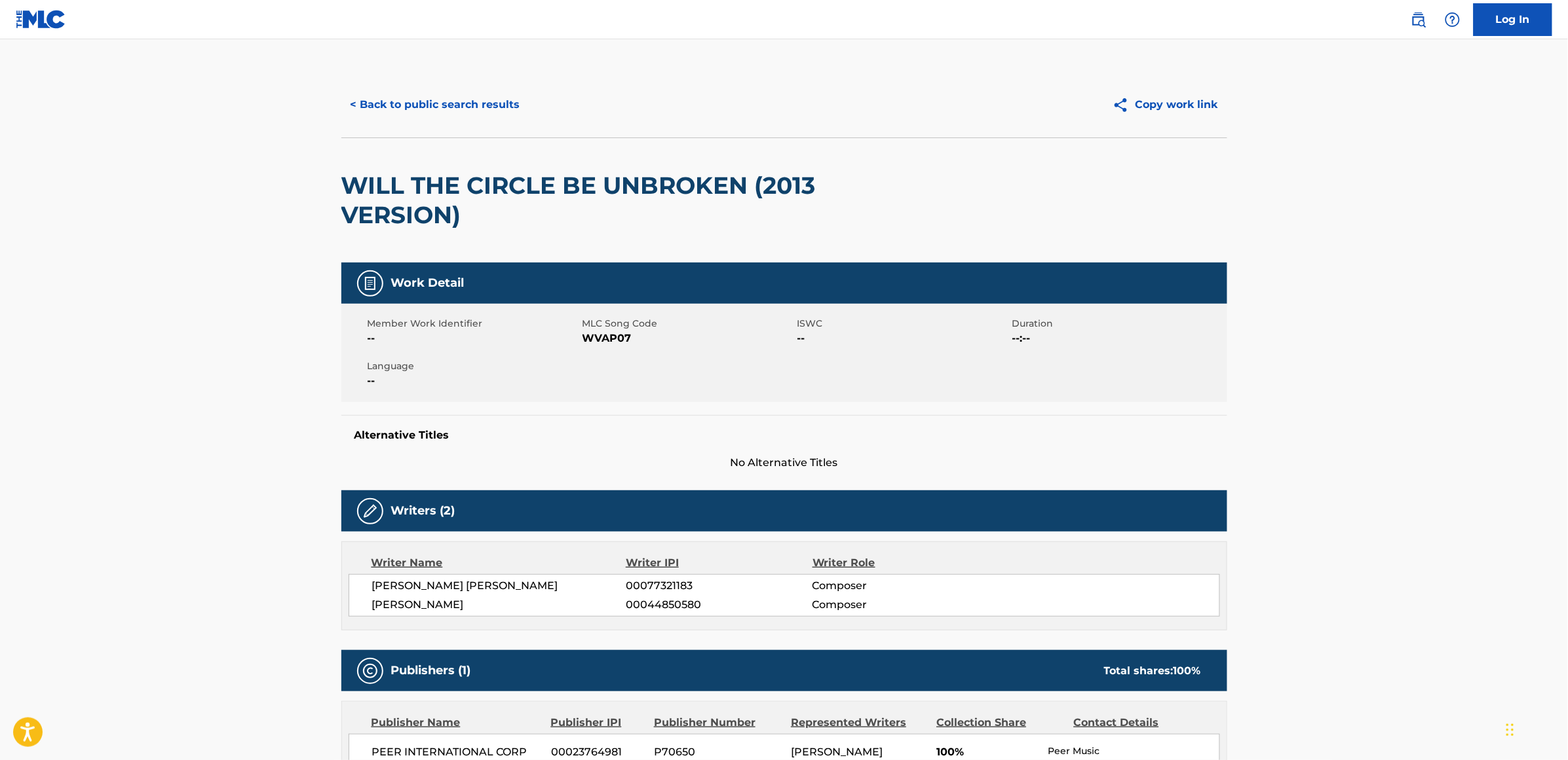
click at [654, 72] on div "< Back to public search results Copy work link" at bounding box center [784, 105] width 886 height 66
click at [462, 96] on button "< Back to public search results" at bounding box center [435, 104] width 188 height 32
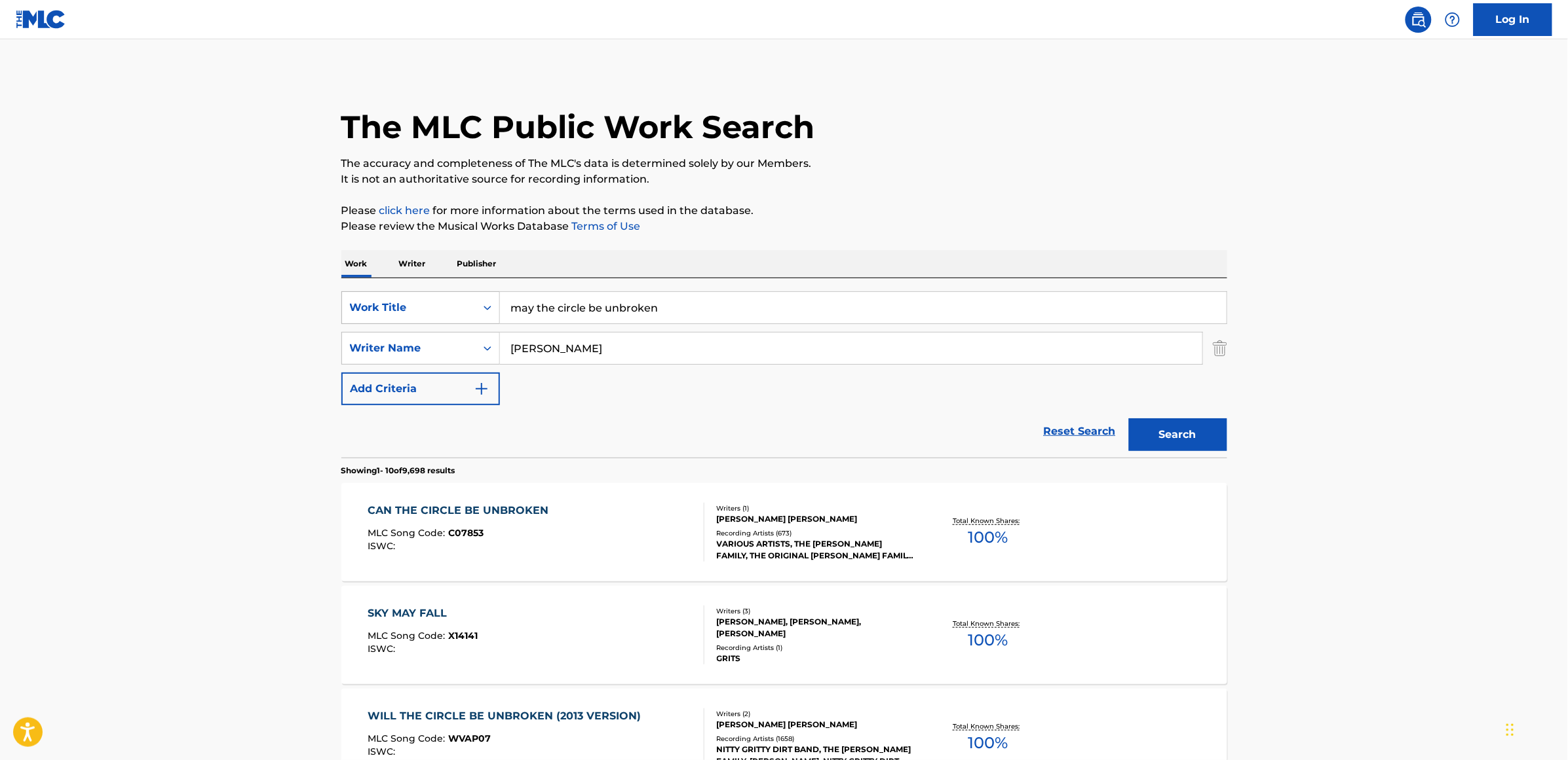
drag, startPoint x: 659, startPoint y: 315, endPoint x: 477, endPoint y: 312, distance: 182.0
click at [477, 312] on div "SearchWithCriteria3062cd81-2a7c-4e01-ba0d-1750229c765e Work Title may the circl…" at bounding box center [784, 307] width 886 height 32
type input "redemption song"
type input "[PERSON_NAME]"
click at [1114, 418] on button "Search" at bounding box center [1178, 434] width 98 height 32
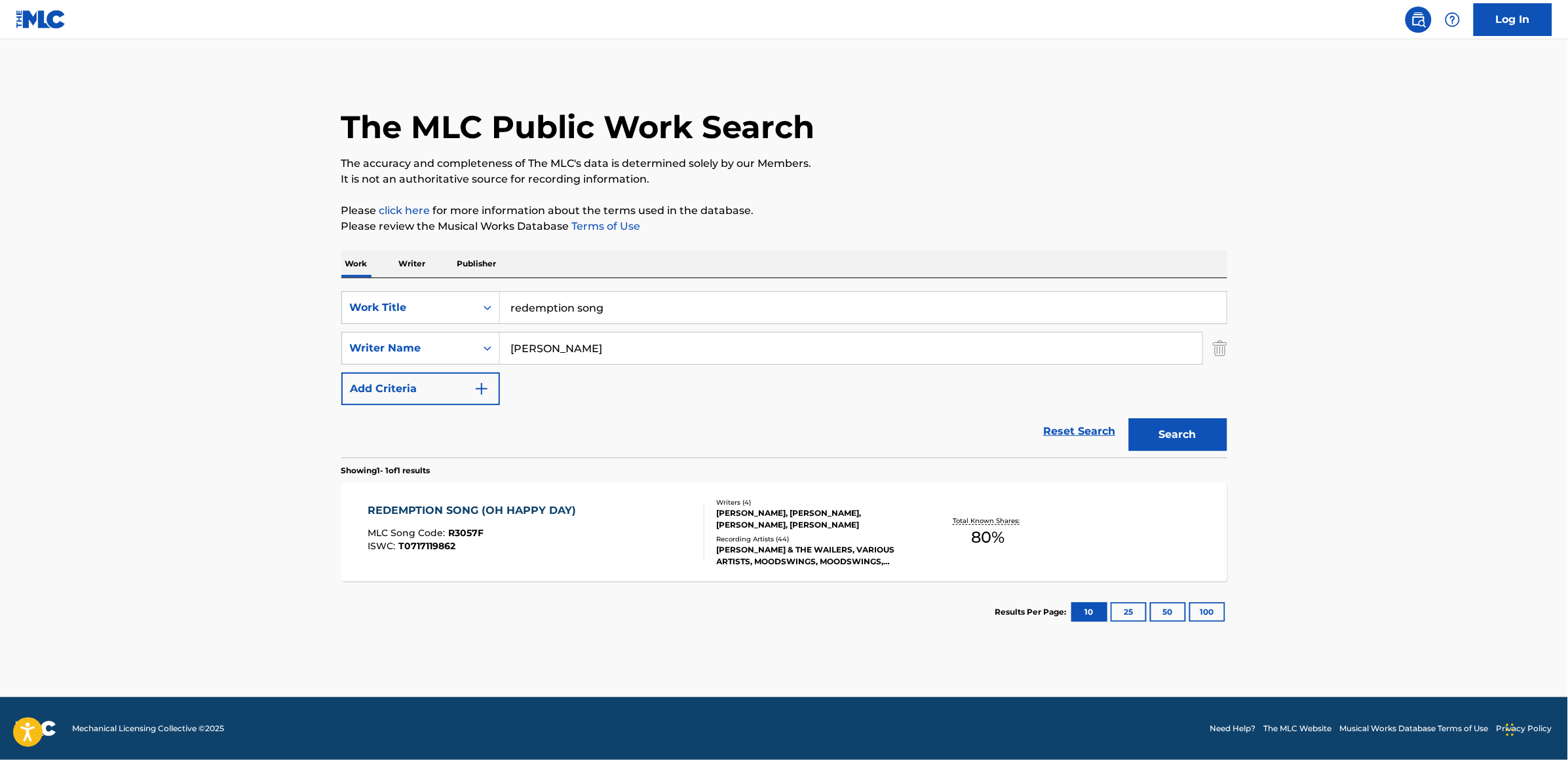
click at [449, 491] on div "REDEMPTION SONG (OH HAPPY DAY)" at bounding box center [475, 511] width 215 height 16
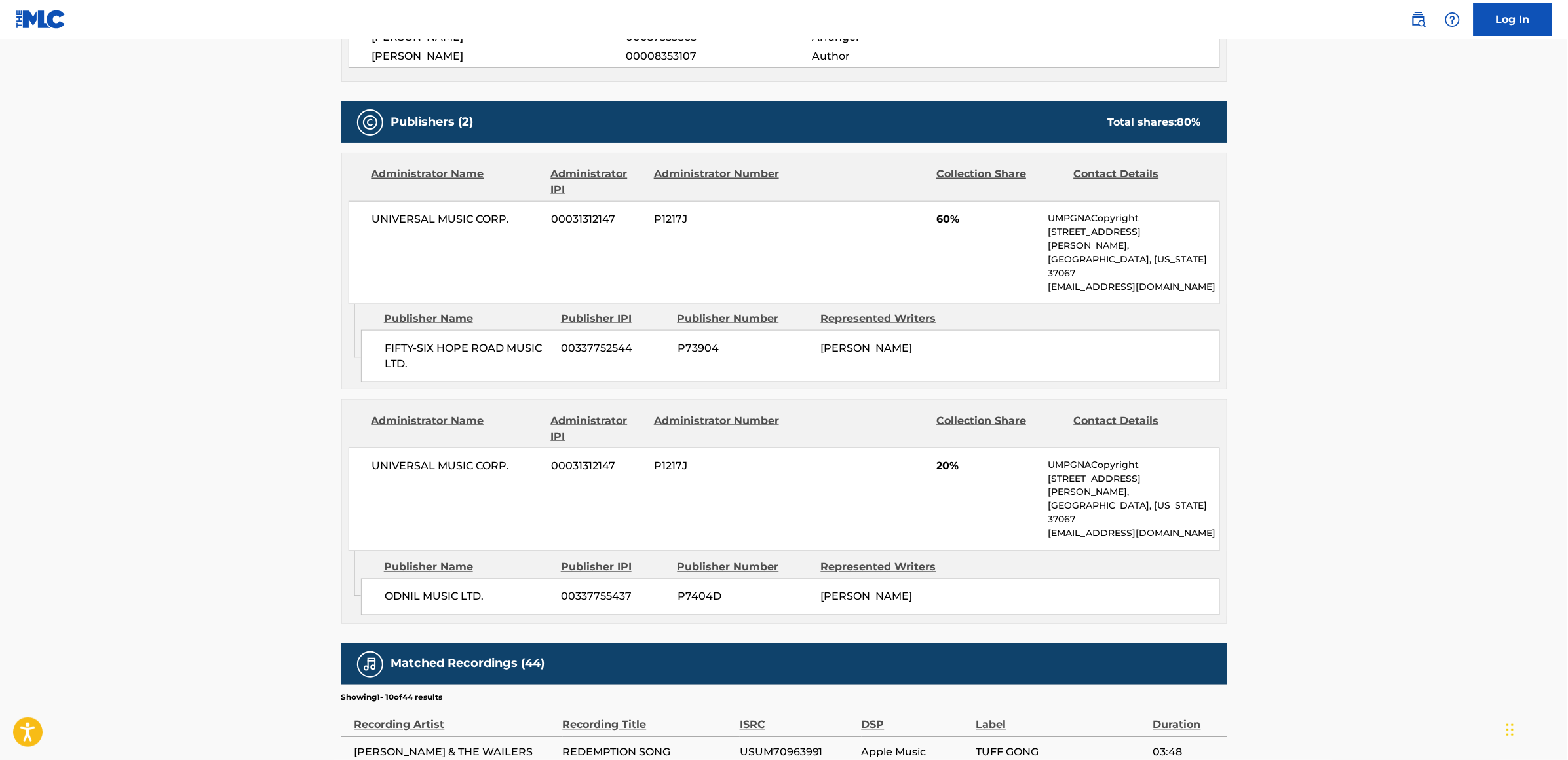
scroll to position [573, 0]
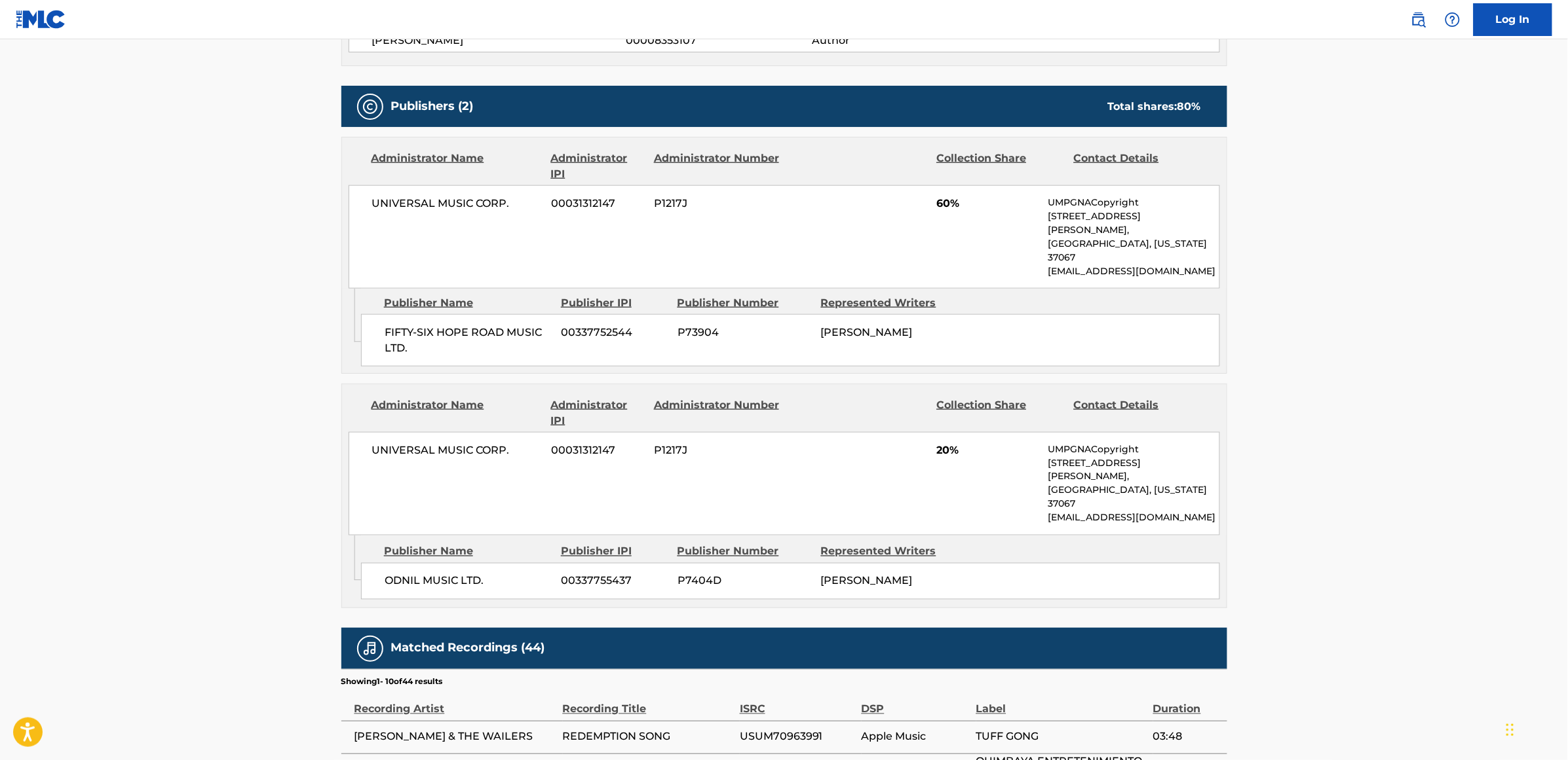
click at [294, 236] on main "< Back to public search results Copy work link REDEMPTION SONG (OH HAPPY DAY) W…" at bounding box center [784, 314] width 1568 height 1697
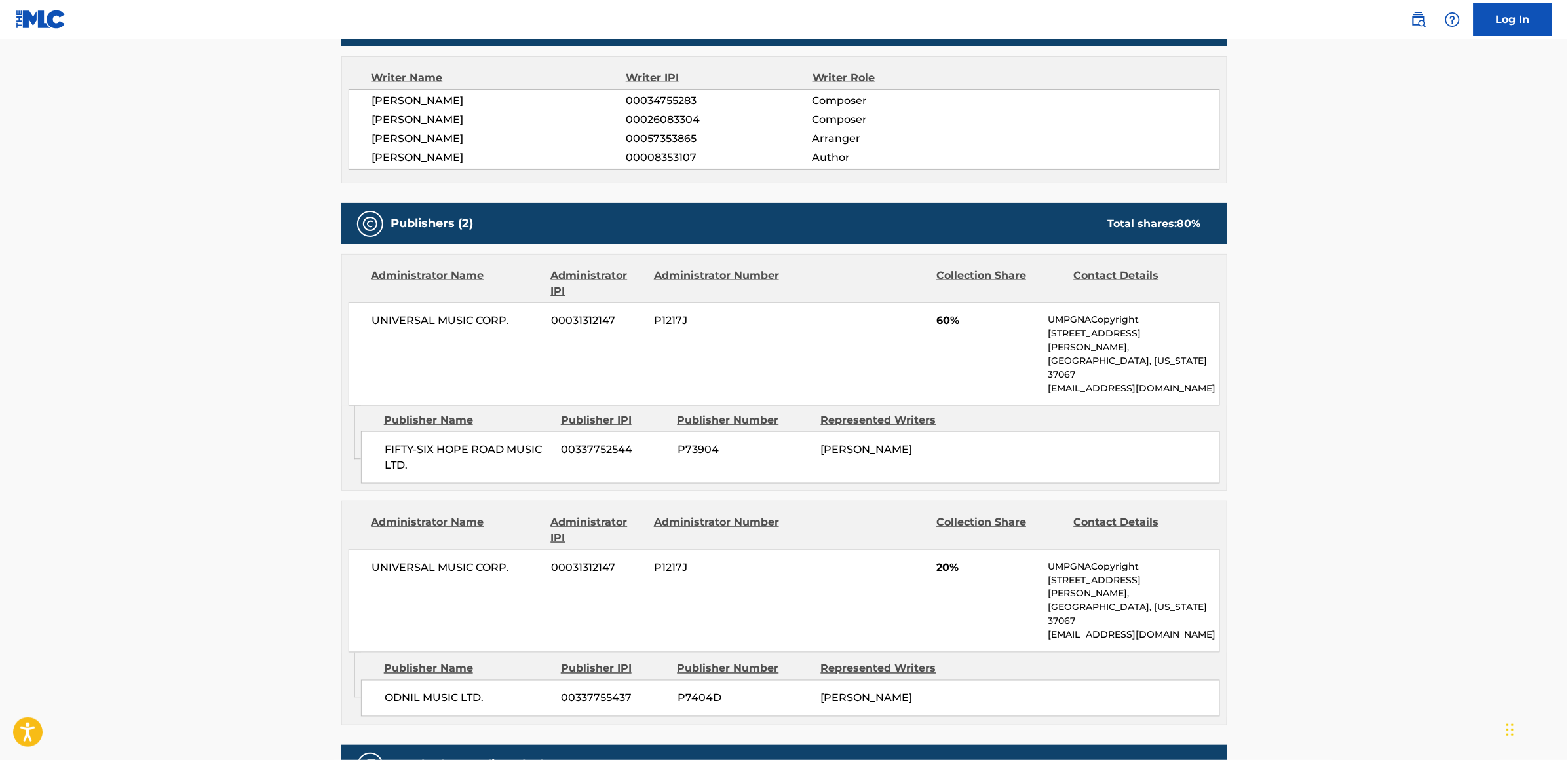
scroll to position [409, 0]
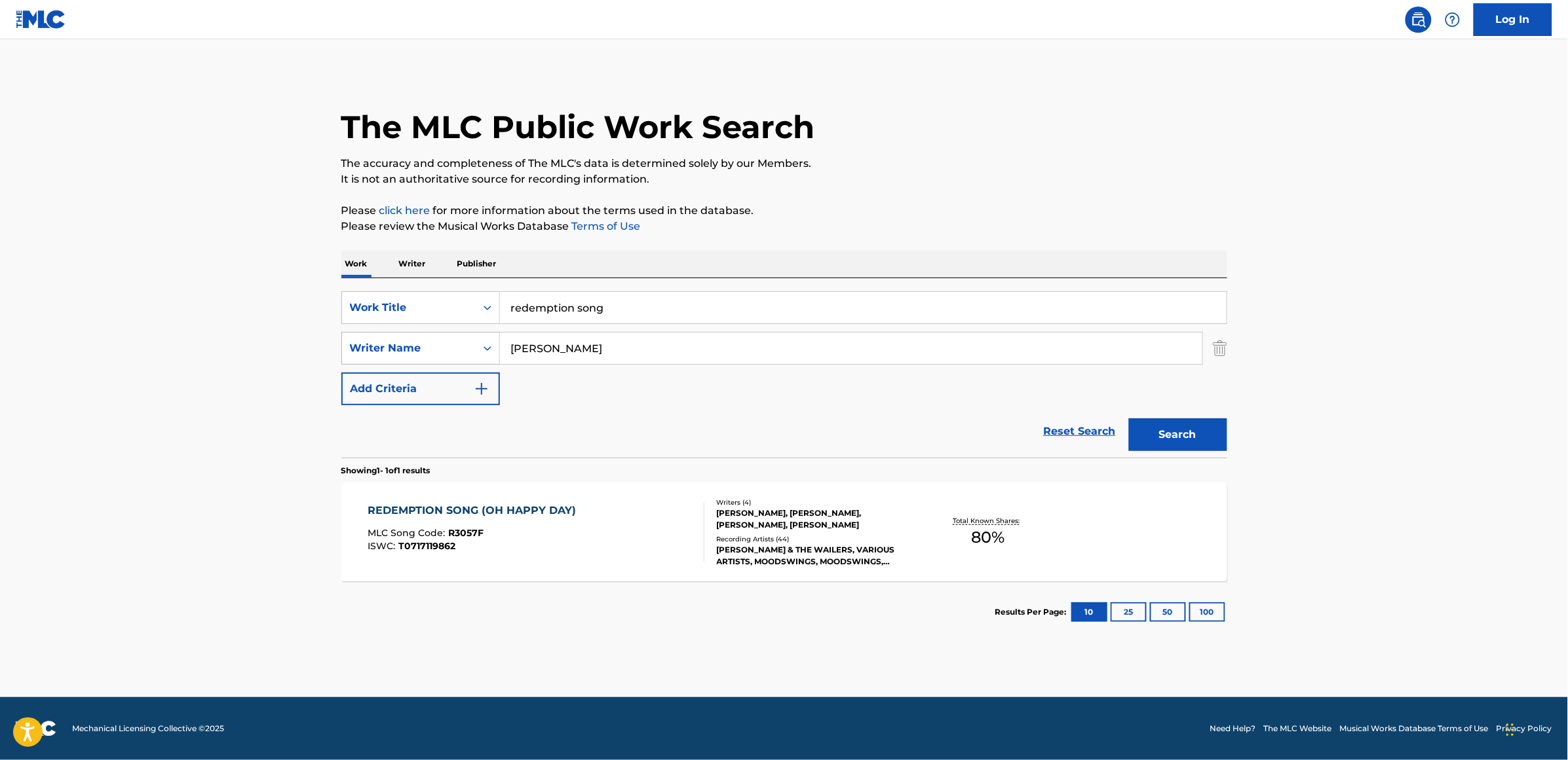
drag, startPoint x: 571, startPoint y: 351, endPoint x: 493, endPoint y: 351, distance: 78.0
click at [493, 351] on div "SearchWithCriteriad865454a-863b-4859-9088-b2f073f4cd41 Writer Name [PERSON_NAME]" at bounding box center [784, 348] width 886 height 32
type input "[PERSON_NAME]"
click at [1114, 418] on button "Search" at bounding box center [1178, 434] width 98 height 32
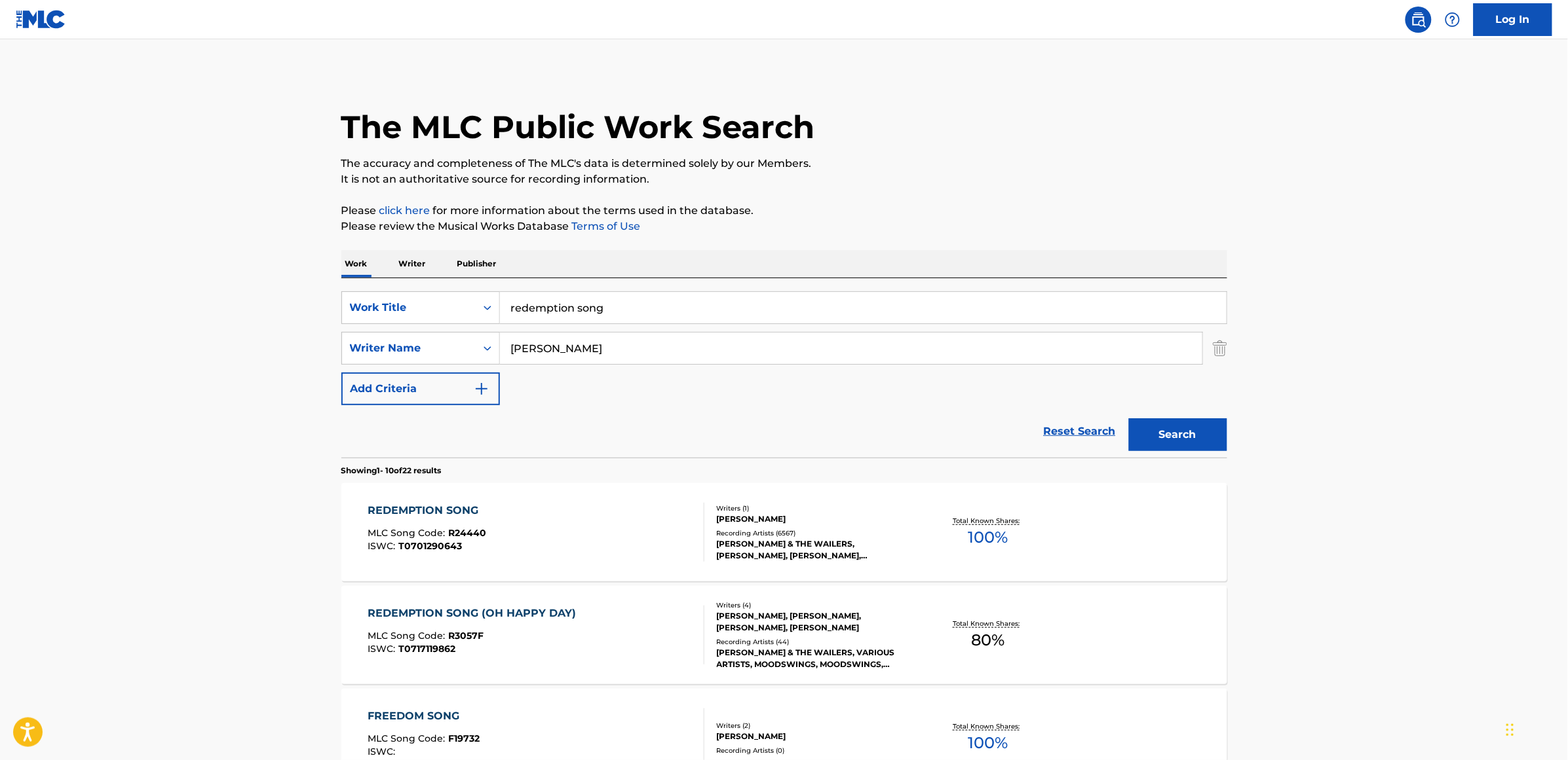
click at [436, 491] on div "REDEMPTION SONG" at bounding box center [427, 511] width 119 height 16
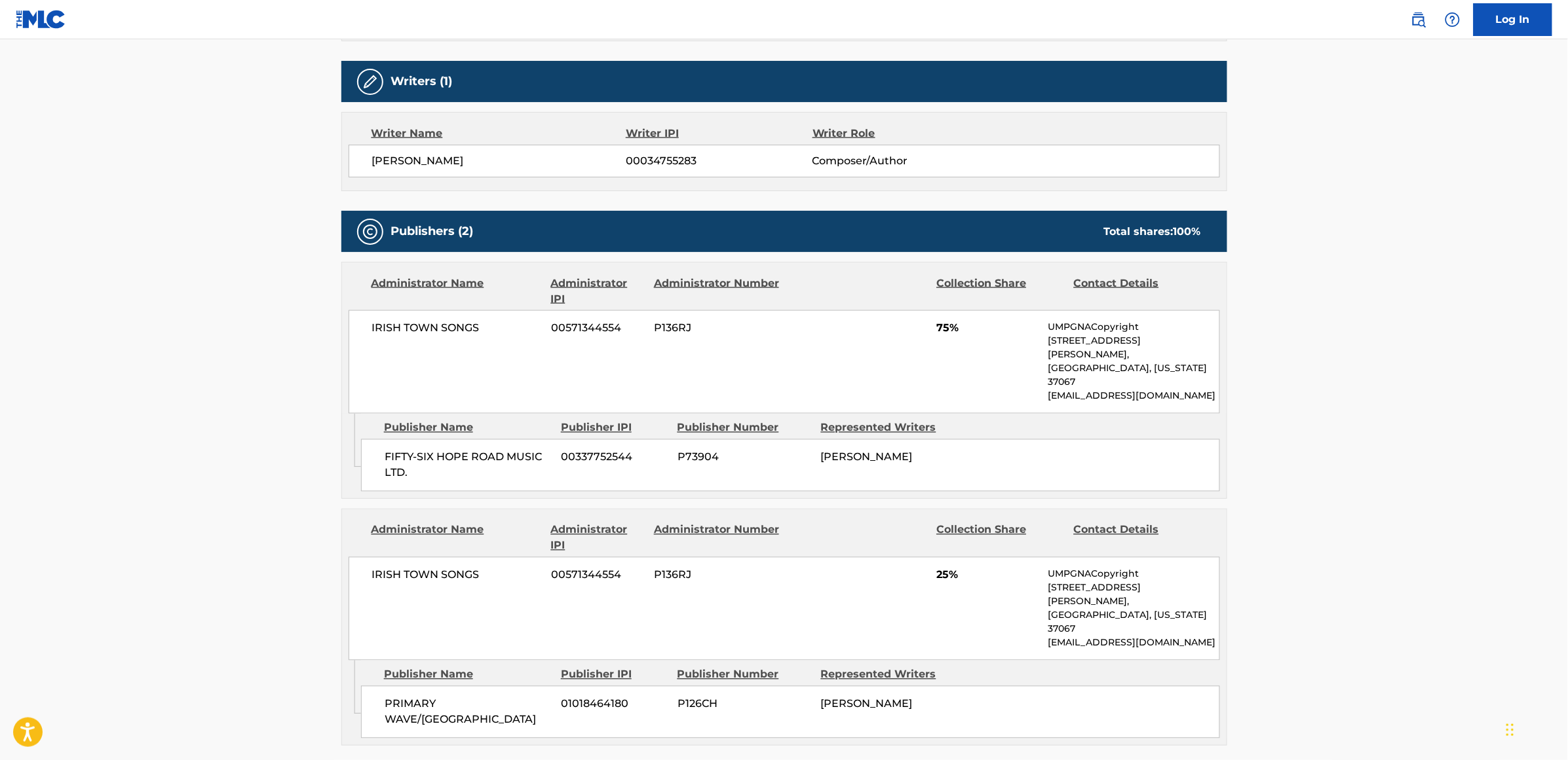
scroll to position [737, 0]
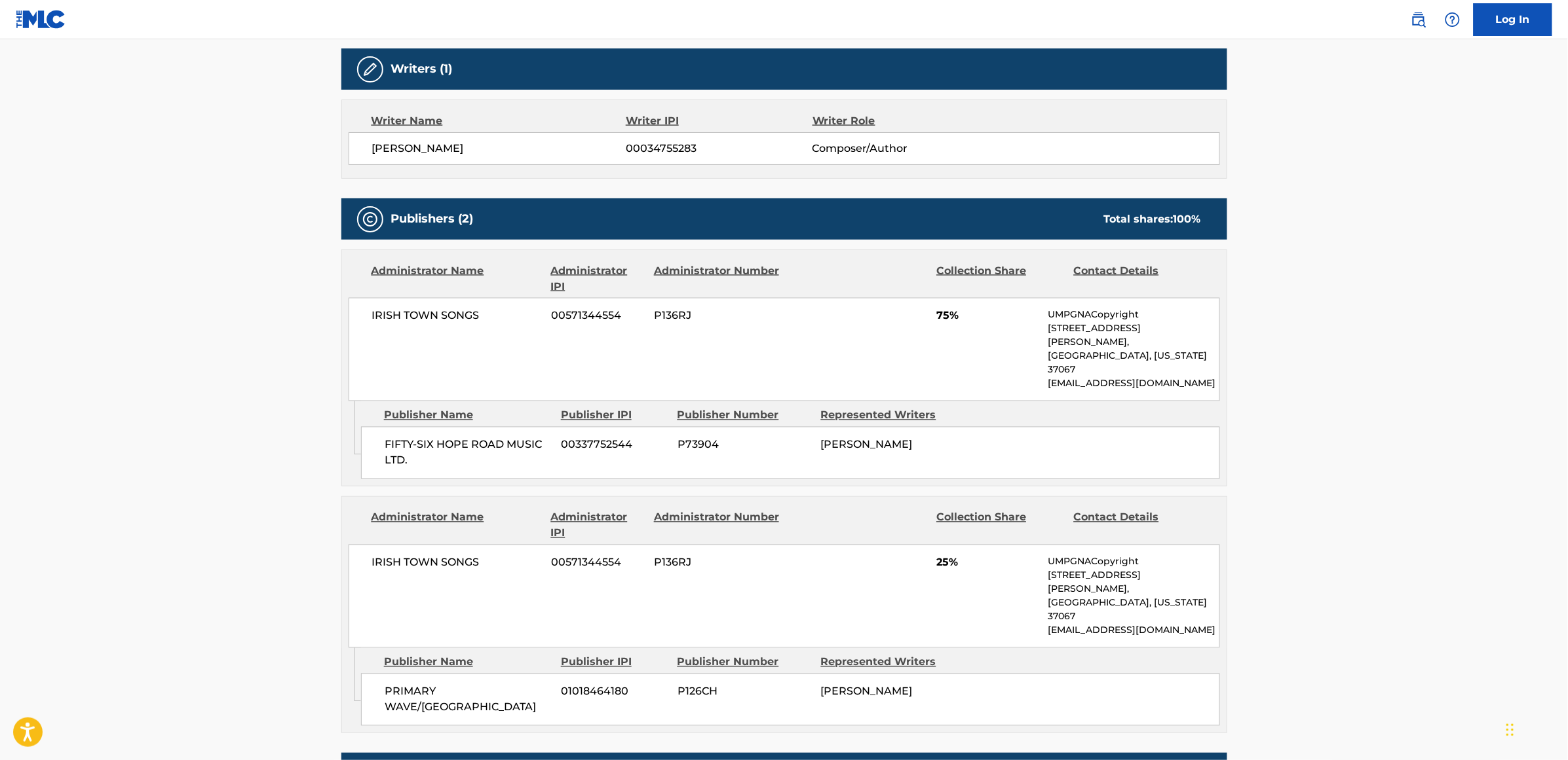
drag, startPoint x: 185, startPoint y: 116, endPoint x: 193, endPoint y: 123, distance: 10.6
click at [185, 116] on main "< Back to public search results Copy work link REDEMPTION SONG Work Detail Memb…" at bounding box center [784, 272] width 1568 height 1939
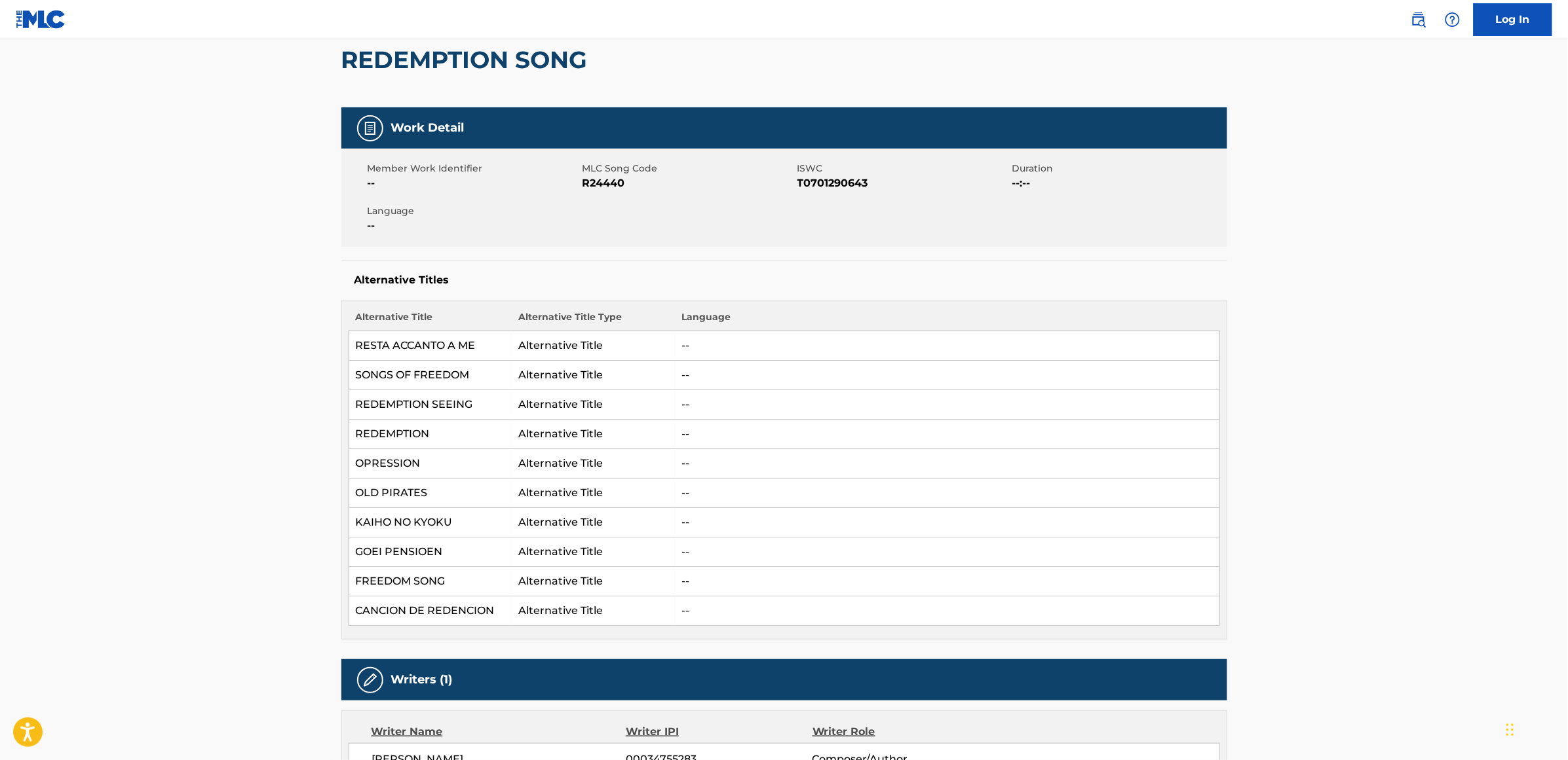
scroll to position [0, 0]
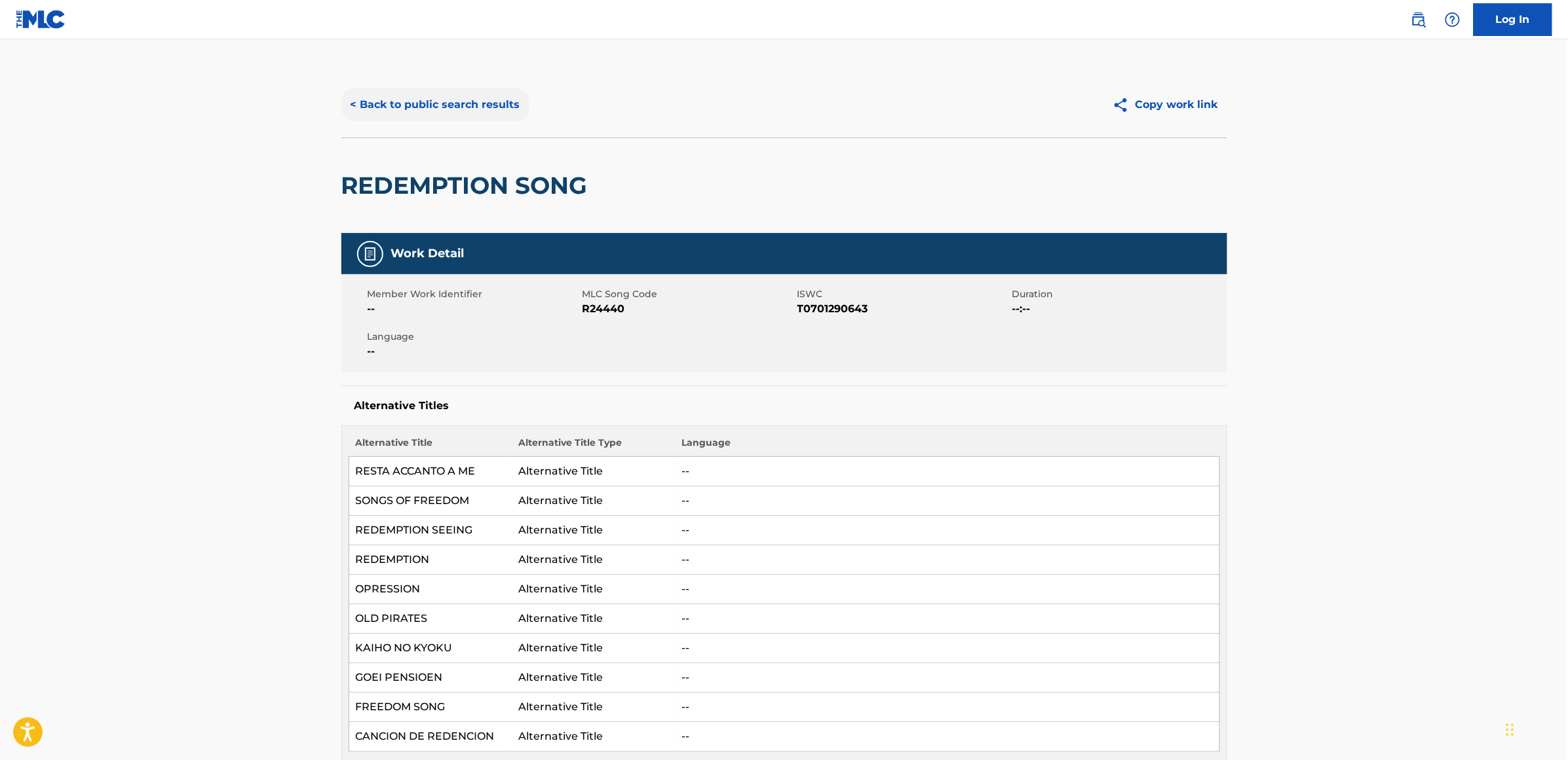
click at [472, 106] on button "< Back to public search results" at bounding box center [435, 104] width 188 height 32
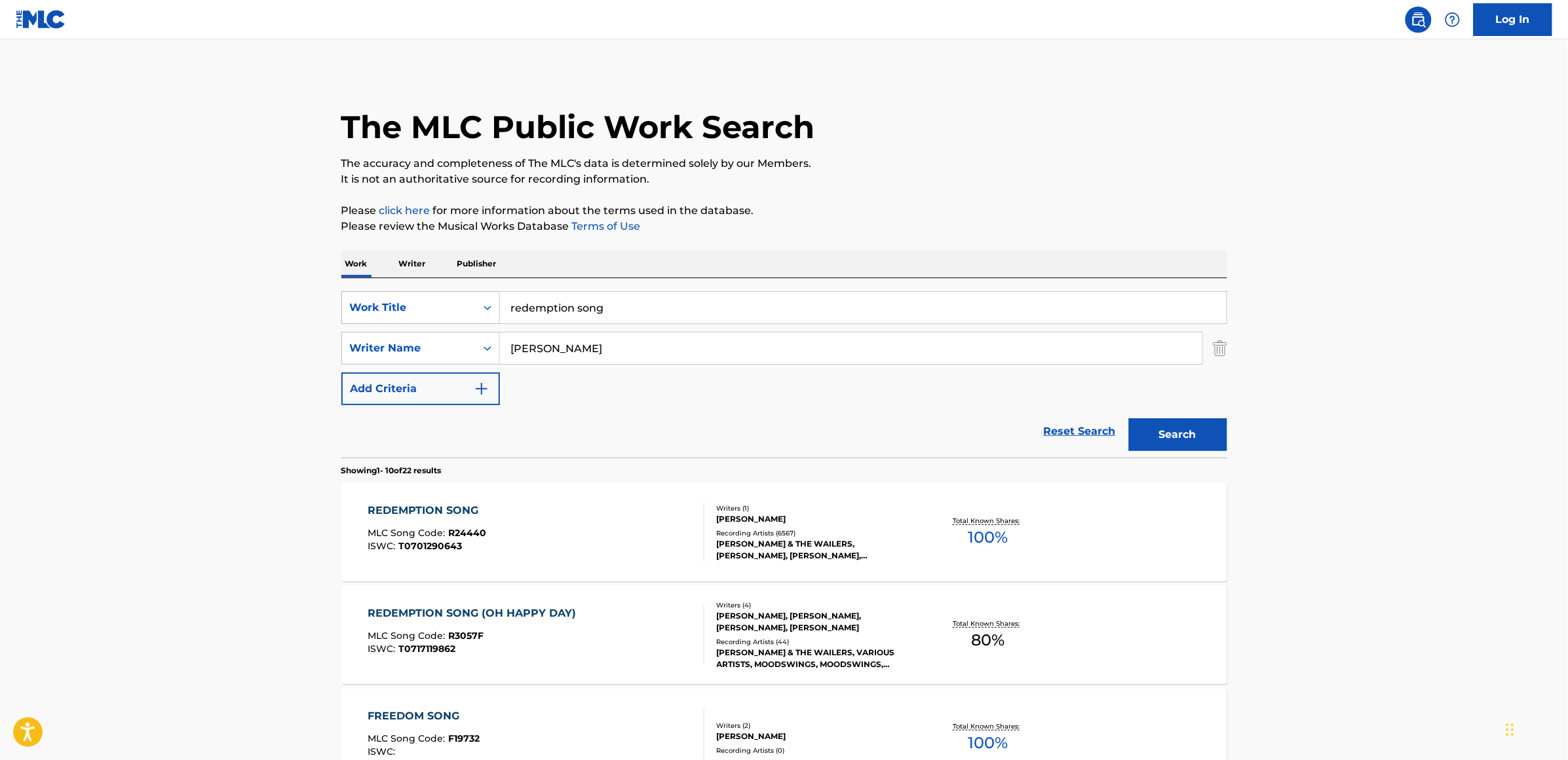
drag, startPoint x: 663, startPoint y: 301, endPoint x: 391, endPoint y: 304, distance: 272.0
click at [391, 304] on div "SearchWithCriteria3062cd81-2a7c-4e01-ba0d-1750229c765e Work Title redemption so…" at bounding box center [784, 307] width 886 height 32
type input "cum on feel"
type input "holder"
click at [1114, 418] on button "Search" at bounding box center [1178, 434] width 98 height 32
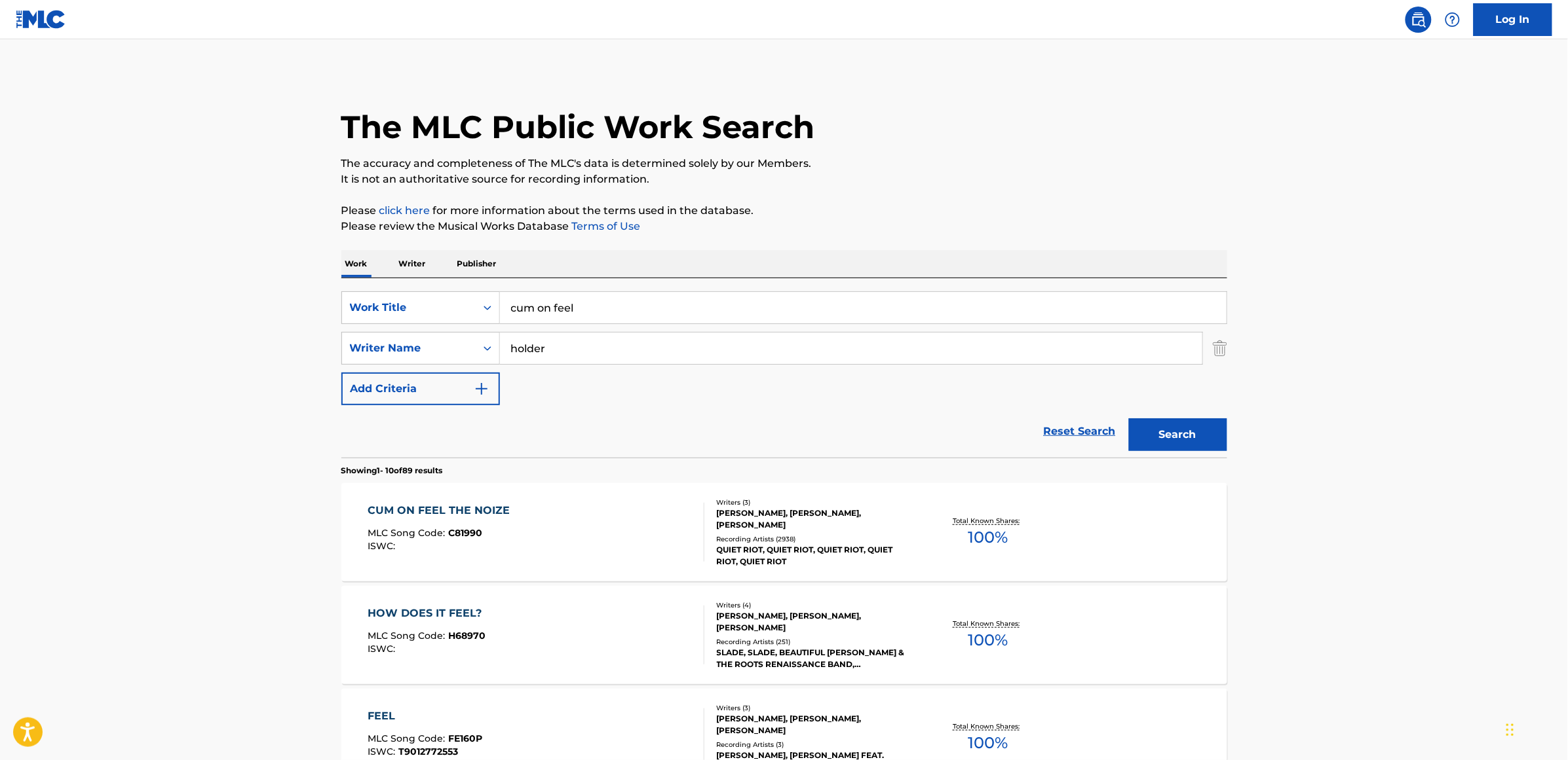
click at [472, 491] on div "CUM ON FEEL THE NOIZE" at bounding box center [442, 511] width 149 height 16
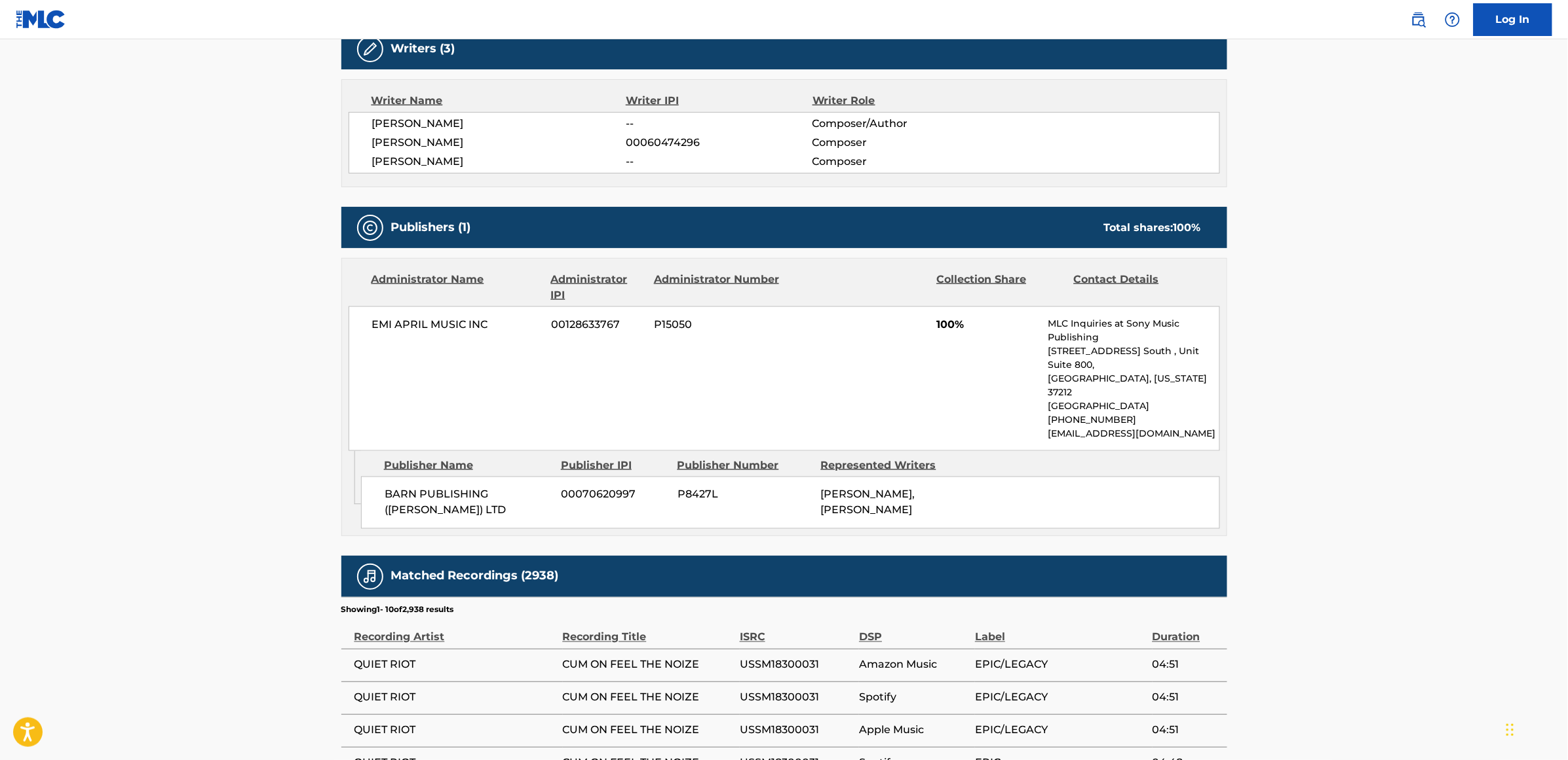
scroll to position [573, 0]
